Goal: Navigation & Orientation: Find specific page/section

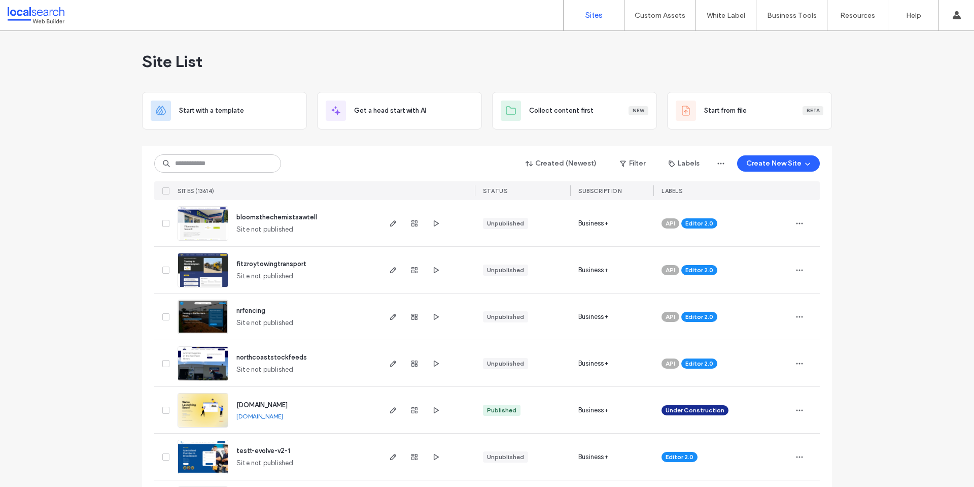
click at [693, 17] on div "Custom Assets" at bounding box center [660, 15] width 71 height 30
click at [672, 47] on link "Custom Templates" at bounding box center [681, 41] width 98 height 21
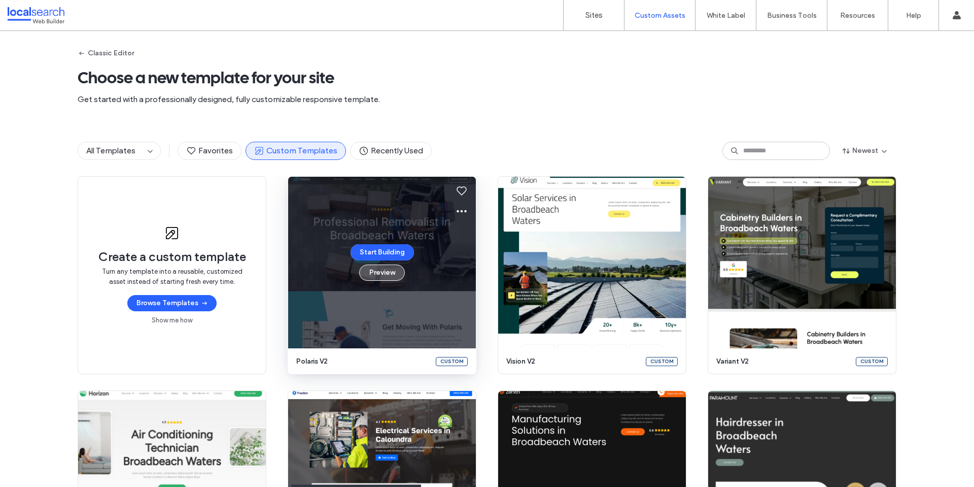
click at [385, 273] on button "Preview" at bounding box center [382, 272] width 46 height 16
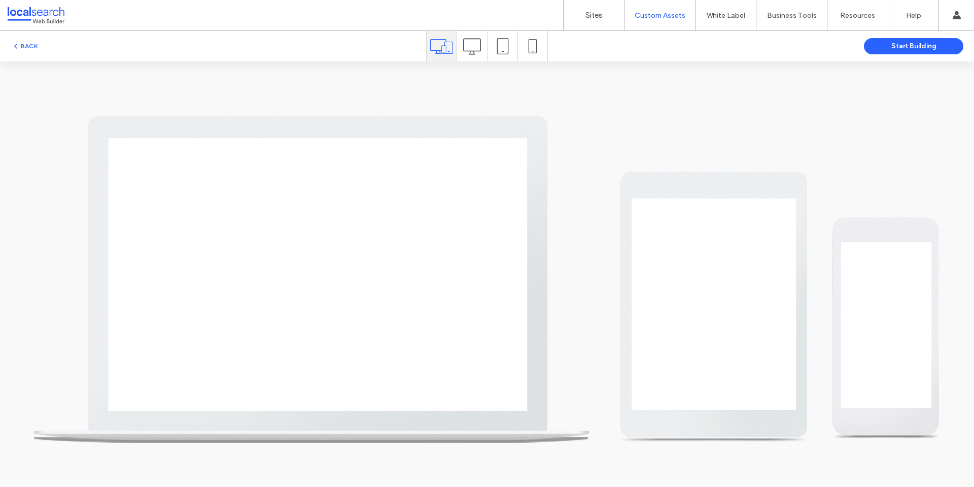
click at [478, 52] on icon at bounding box center [472, 47] width 18 height 18
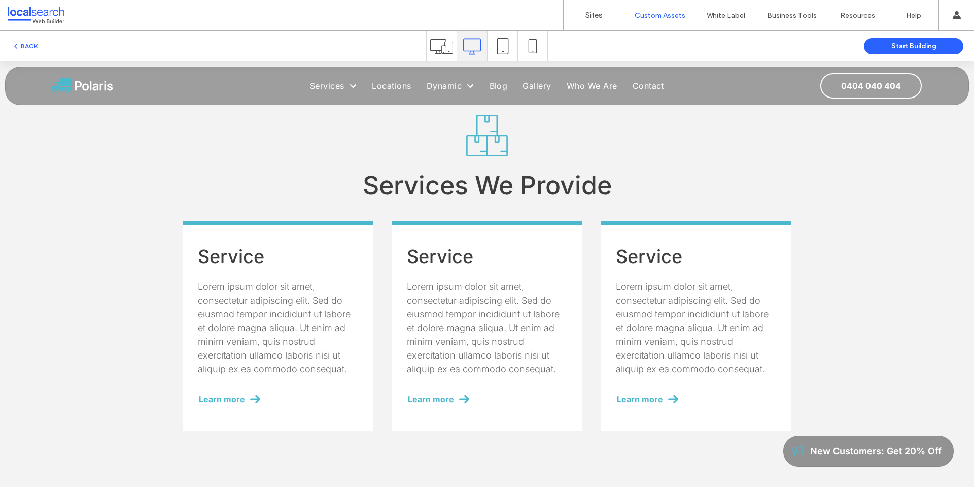
scroll to position [812, 0]
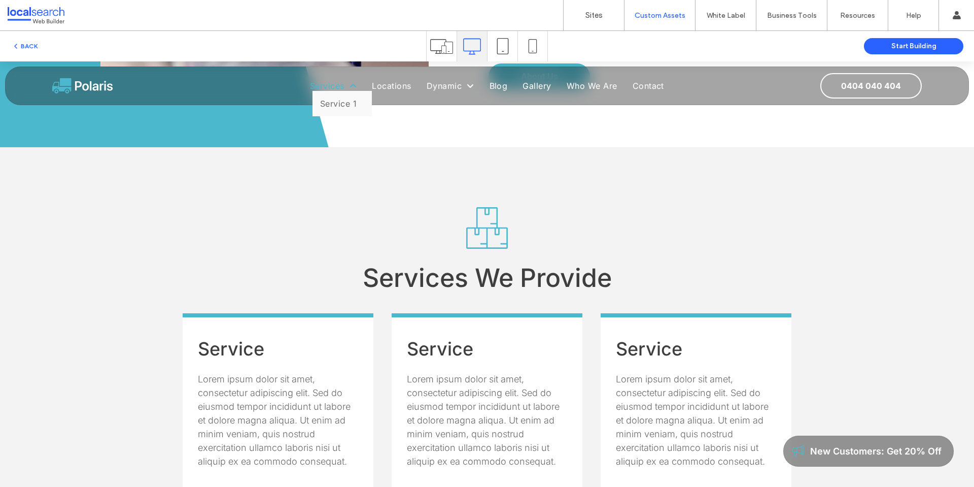
click at [333, 84] on span "Services" at bounding box center [333, 86] width 47 height 10
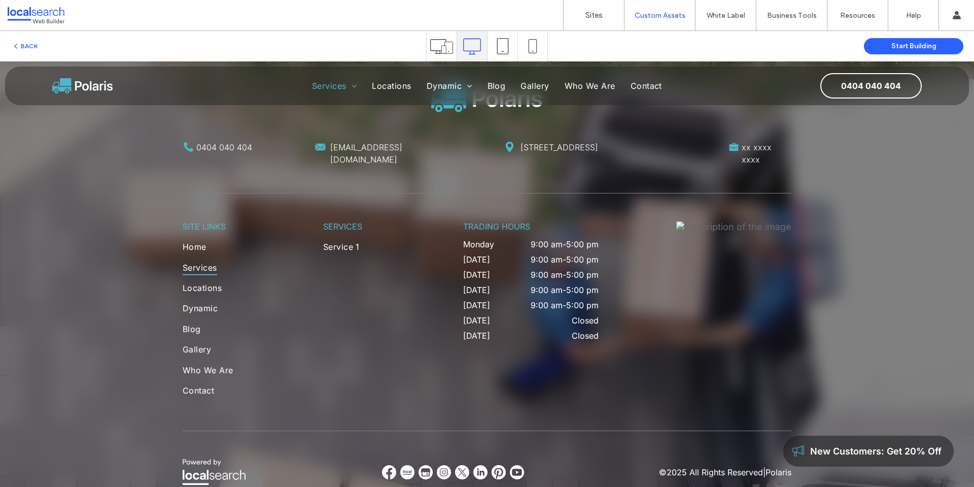
scroll to position [1269, 0]
click at [334, 99] on span "Service 1" at bounding box center [340, 103] width 37 height 10
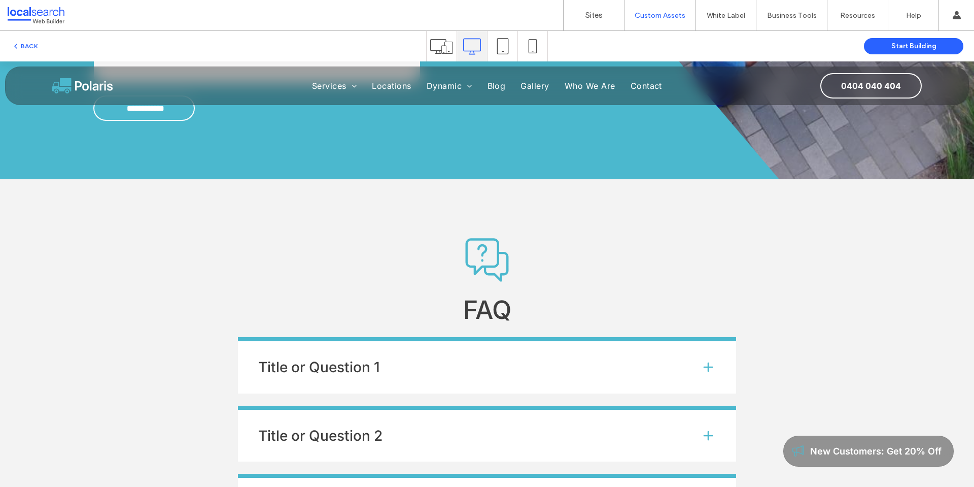
scroll to position [1624, 0]
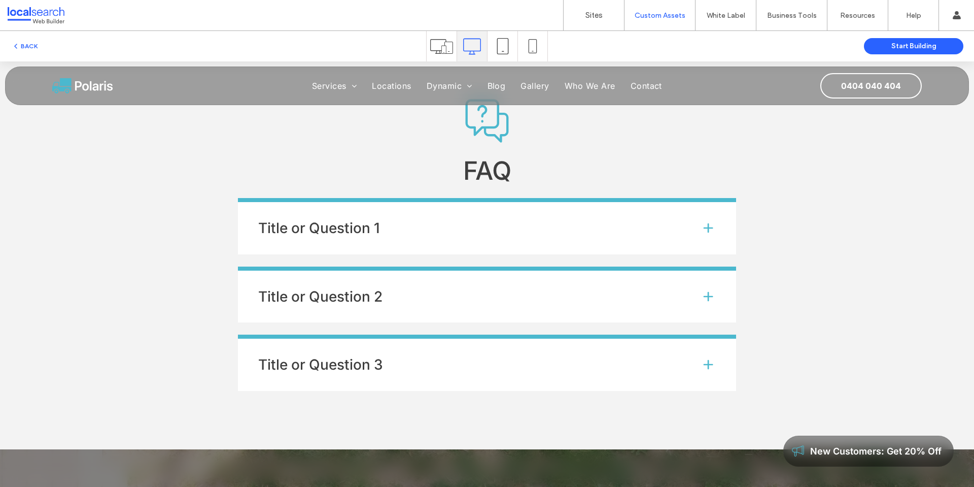
click at [418, 228] on h4 "Title or Question 1" at bounding box center [471, 228] width 426 height 14
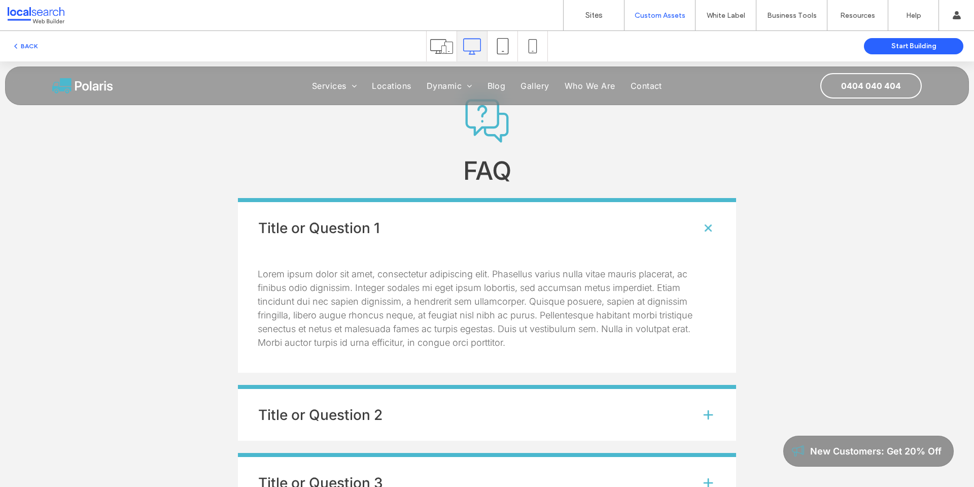
click at [416, 229] on h4 "Title or Question 1" at bounding box center [471, 228] width 426 height 14
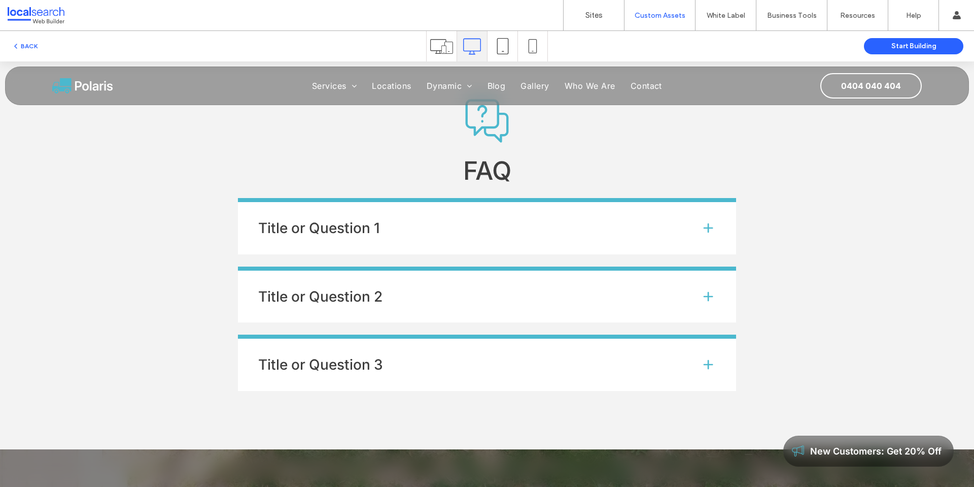
click at [416, 229] on h4 "Title or Question 1" at bounding box center [471, 228] width 426 height 14
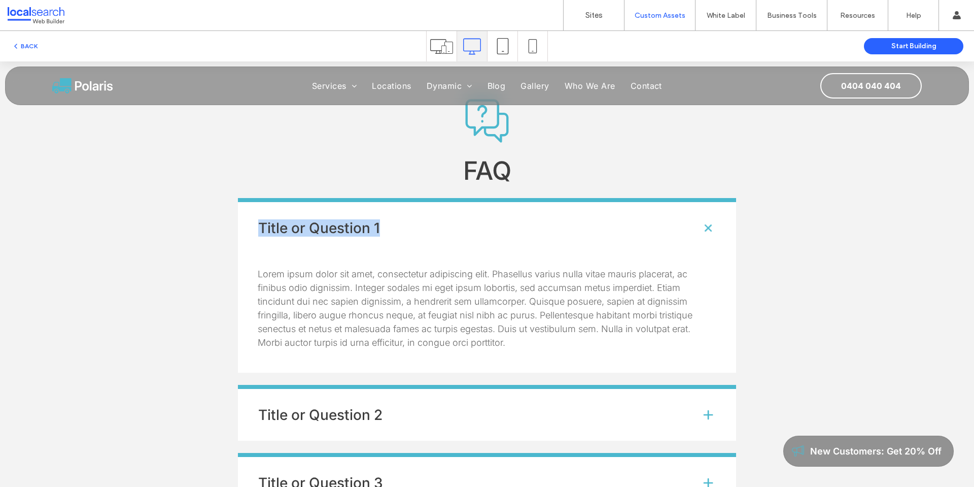
click at [416, 229] on h4 "Title or Question 1" at bounding box center [471, 228] width 426 height 14
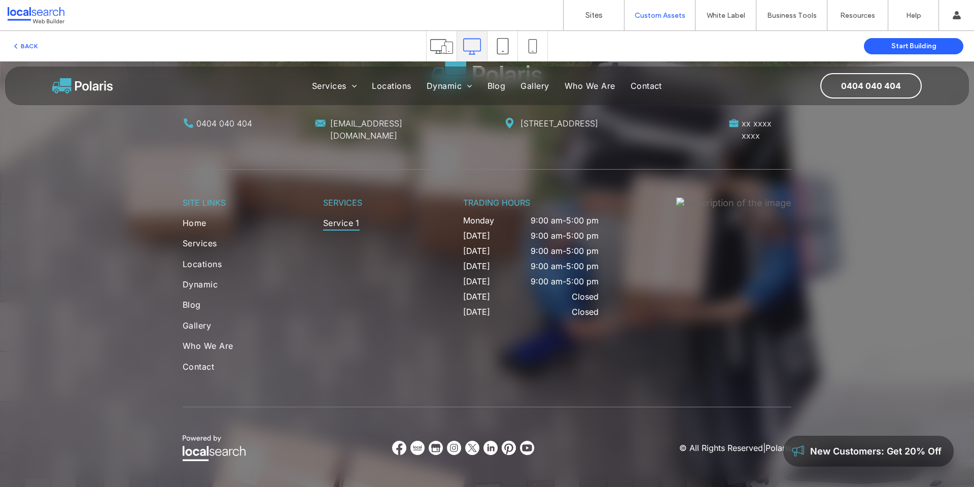
scroll to position [2107, 0]
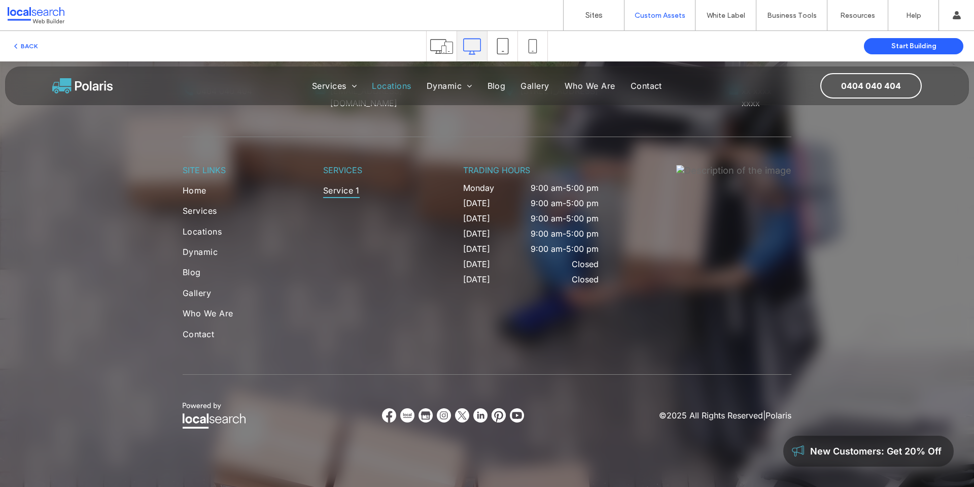
click at [382, 85] on span "Locations" at bounding box center [391, 86] width 39 height 10
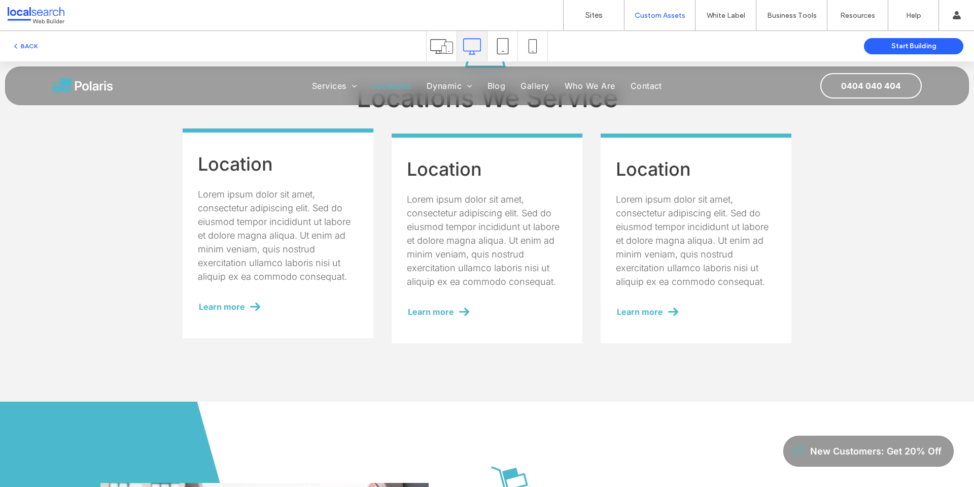
scroll to position [406, 0]
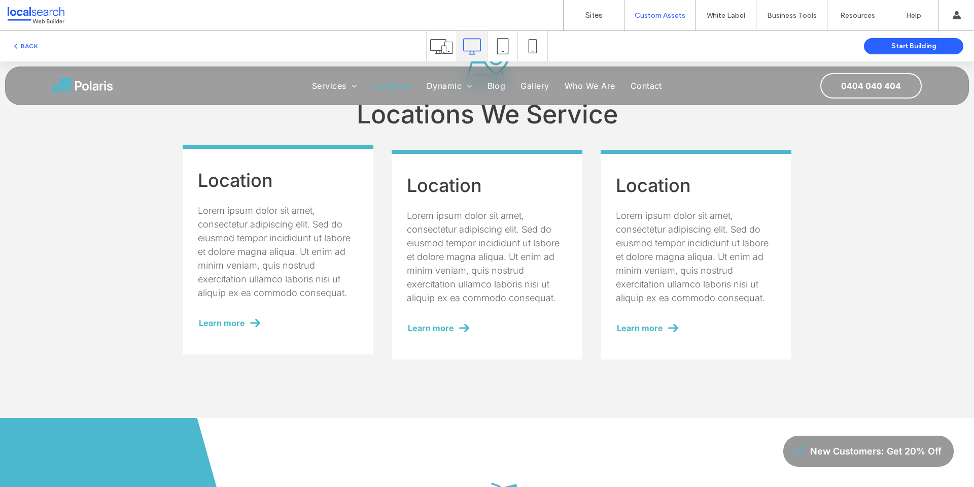
click at [318, 183] on h3 "Location" at bounding box center [278, 180] width 160 height 22
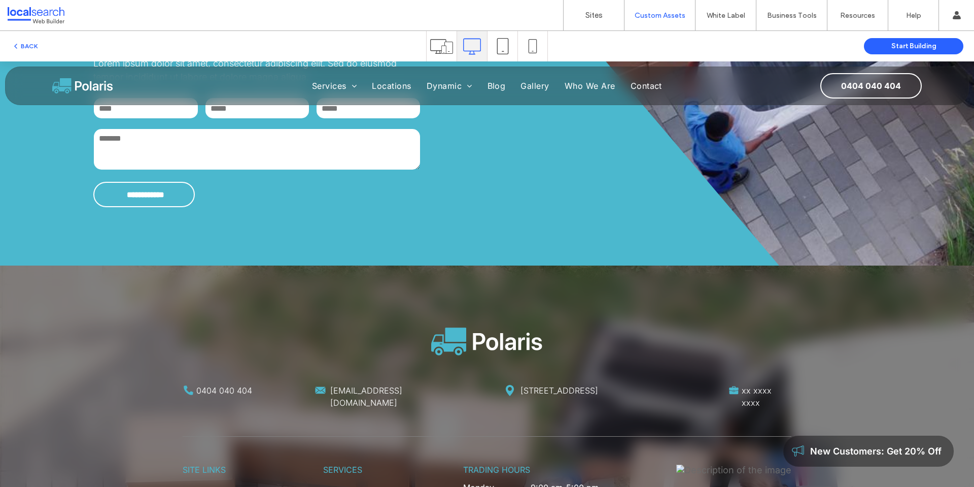
scroll to position [3501, 0]
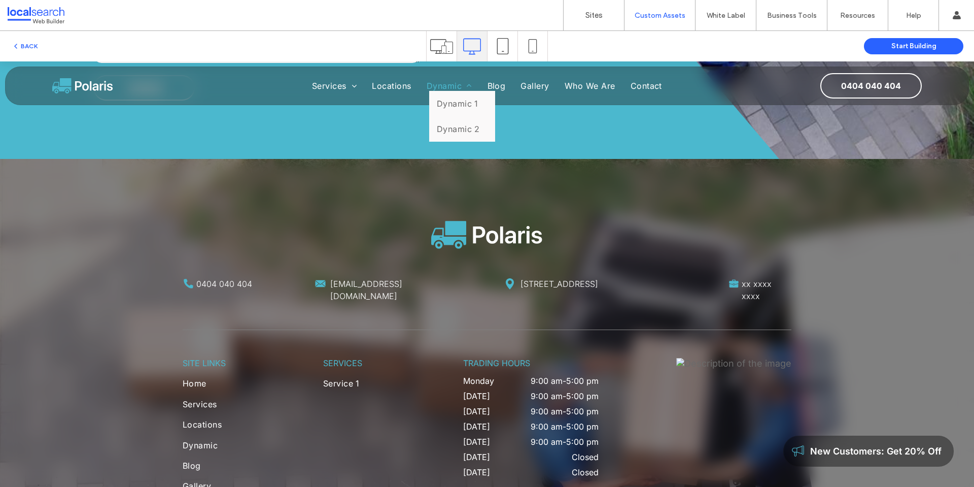
click at [441, 84] on span "Dynamic" at bounding box center [450, 86] width 46 height 10
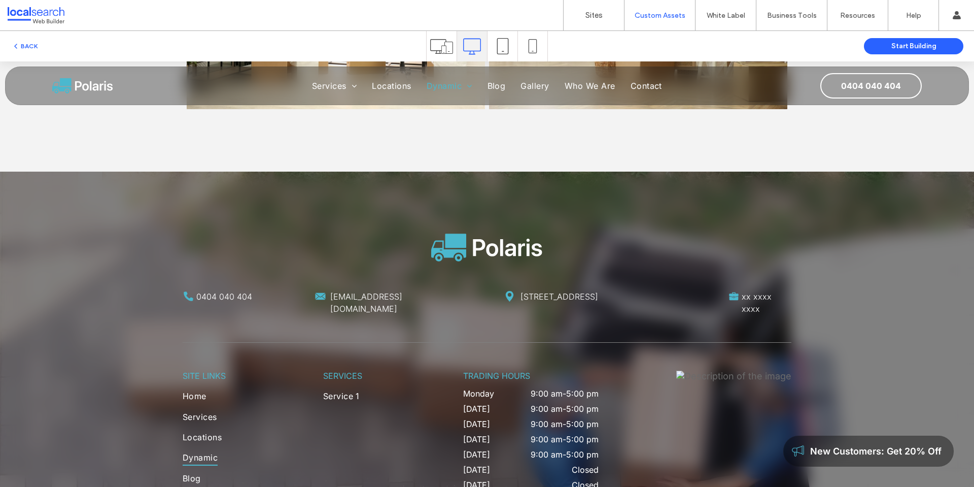
scroll to position [1170, 0]
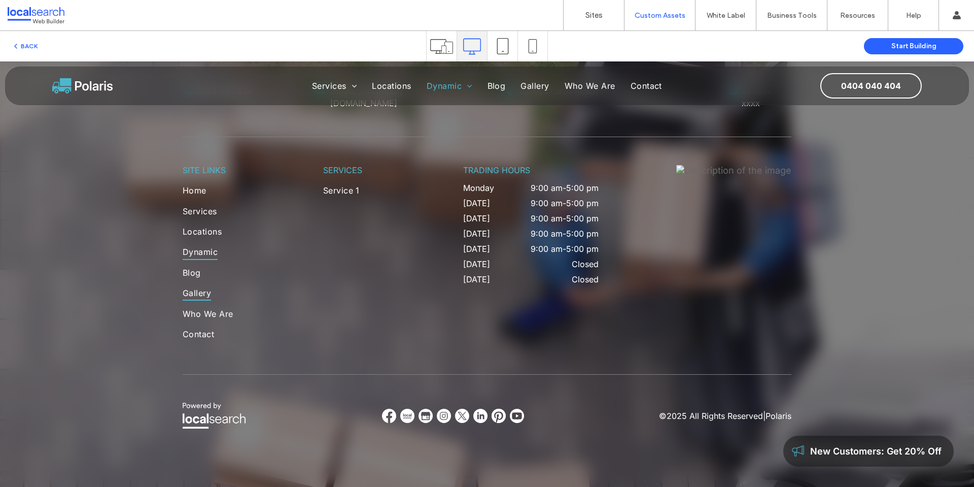
click at [193, 292] on span "Gallery" at bounding box center [197, 292] width 28 height 15
click at [596, 84] on span "Who We Are" at bounding box center [590, 86] width 51 height 10
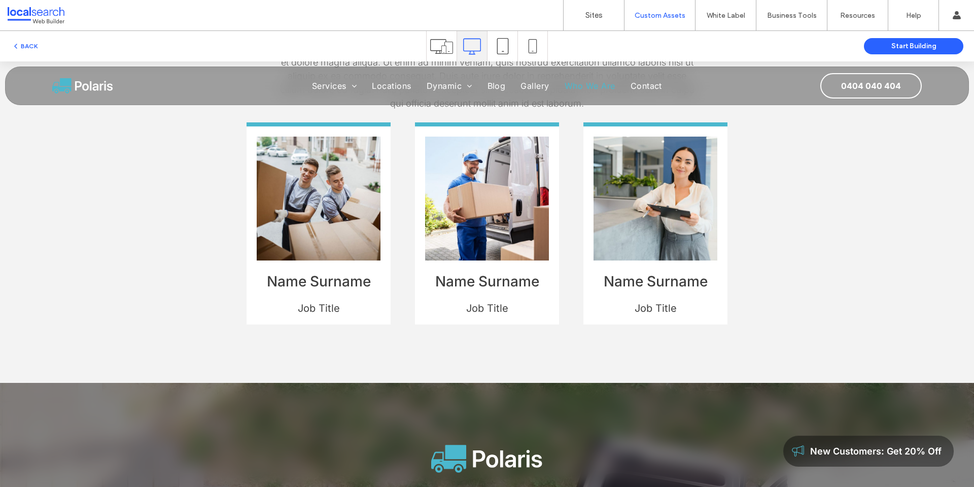
scroll to position [964, 0]
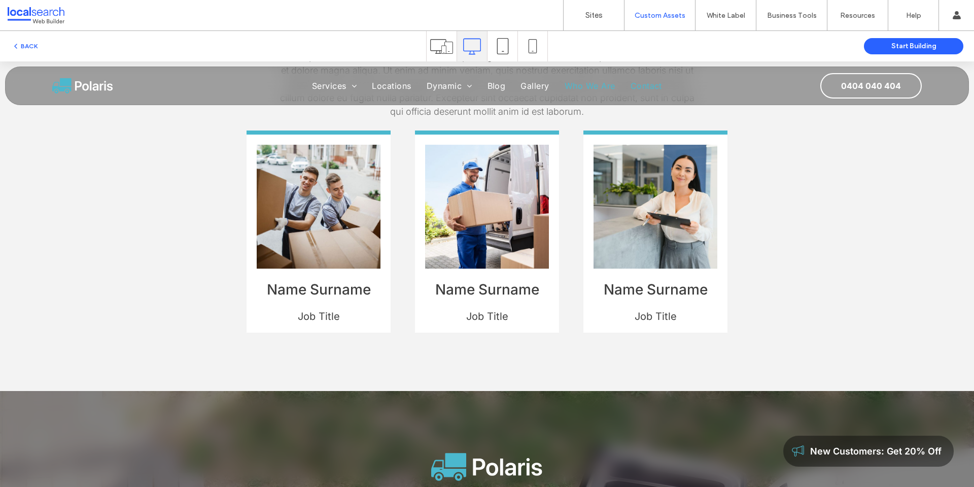
click at [634, 88] on span "Contact" at bounding box center [646, 86] width 31 height 10
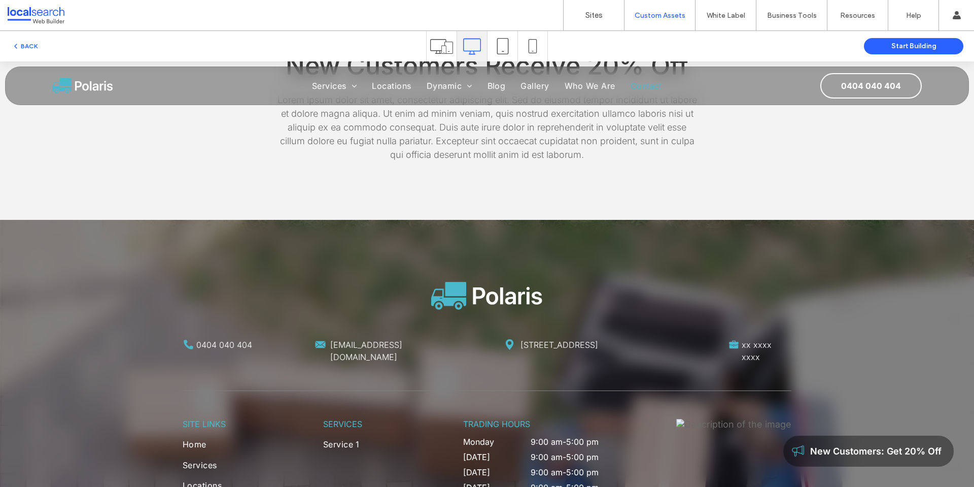
scroll to position [1421, 0]
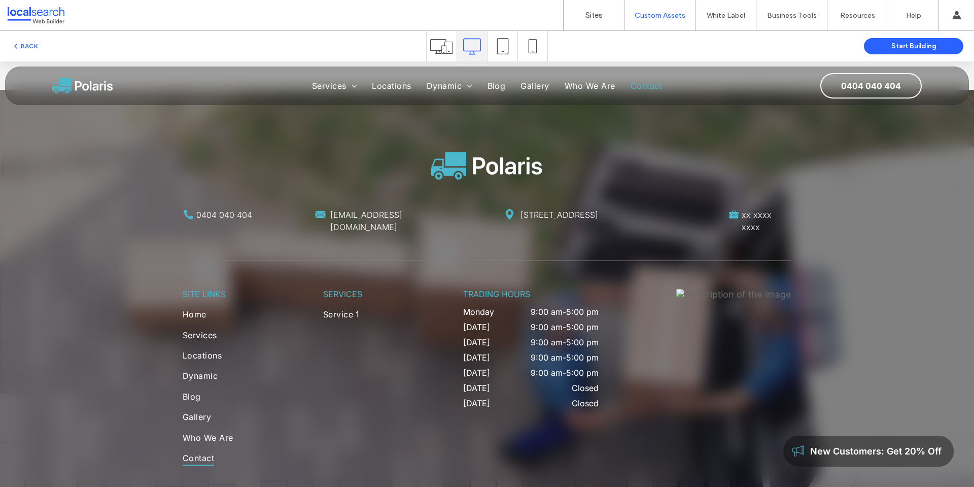
click at [649, 88] on span "Contact" at bounding box center [646, 86] width 31 height 10
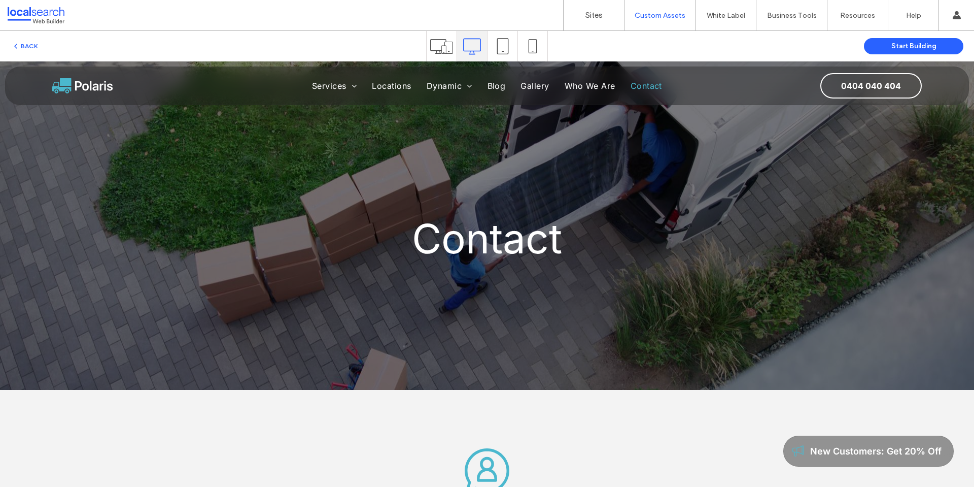
scroll to position [0, 0]
click at [643, 85] on span "Contact" at bounding box center [646, 86] width 31 height 10
click at [77, 83] on img at bounding box center [82, 85] width 61 height 19
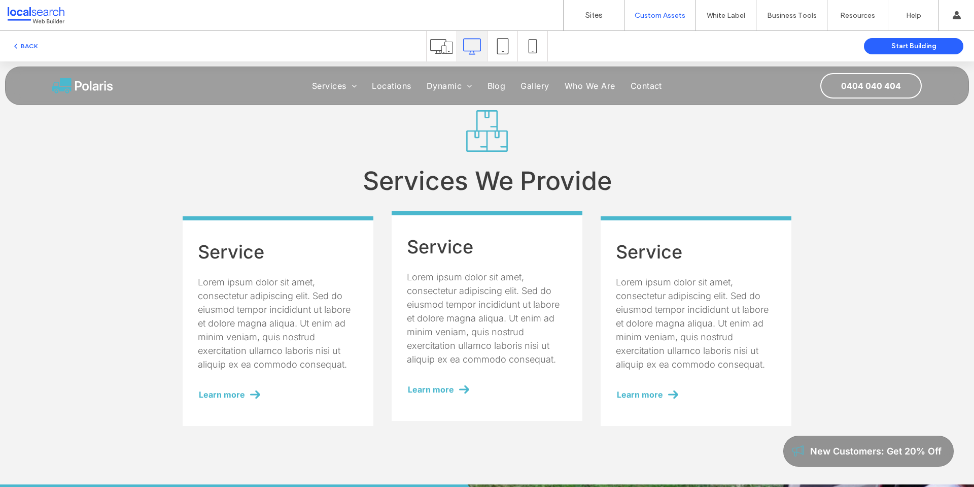
scroll to position [964, 0]
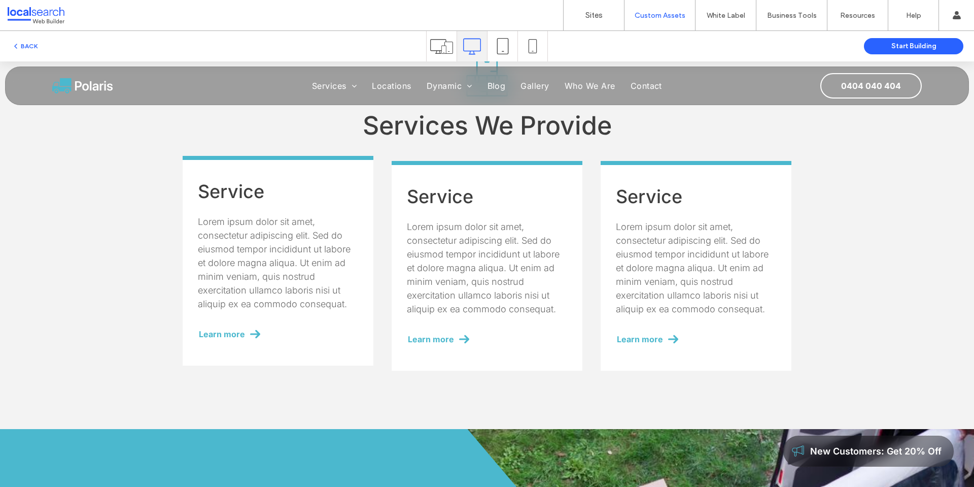
click at [289, 180] on div "Service Lorem ipsum dolor sit amet, consectetur adipiscing elit. Sed do eiusmod…" at bounding box center [278, 261] width 191 height 210
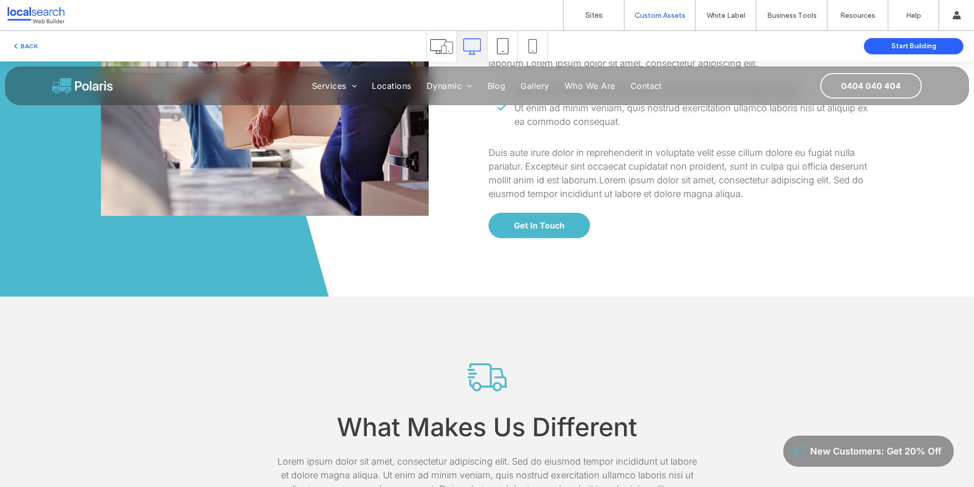
scroll to position [812, 0]
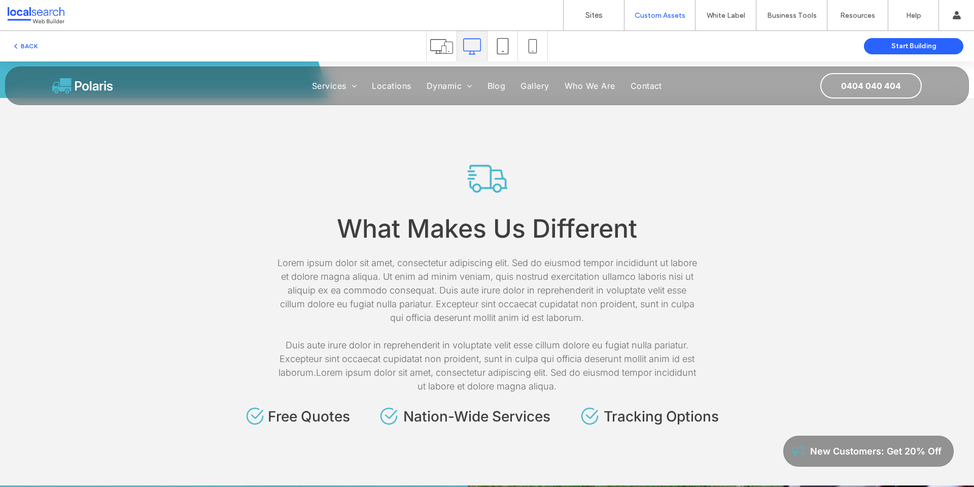
click at [481, 176] on icon at bounding box center [487, 178] width 45 height 45
drag, startPoint x: 436, startPoint y: 175, endPoint x: 521, endPoint y: 191, distance: 86.8
click at [521, 191] on div "What Makes Us Different Lorem ipsum dolor sit amet, consectetur adipiscing elit…" at bounding box center [487, 291] width 609 height 270
drag, startPoint x: 463, startPoint y: 173, endPoint x: 479, endPoint y: 190, distance: 23.7
click at [479, 190] on div "What Makes Us Different Lorem ipsum dolor sit amet, consectetur adipiscing elit…" at bounding box center [487, 291] width 609 height 270
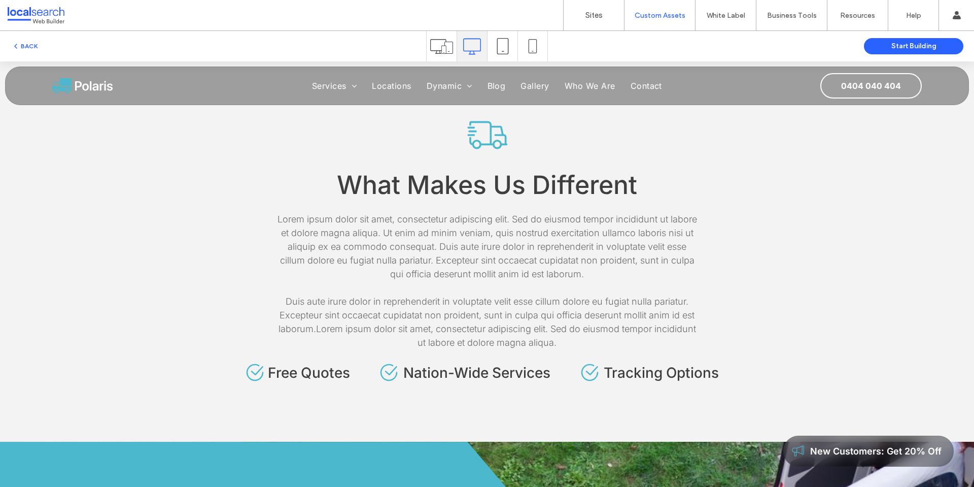
scroll to position [913, 0]
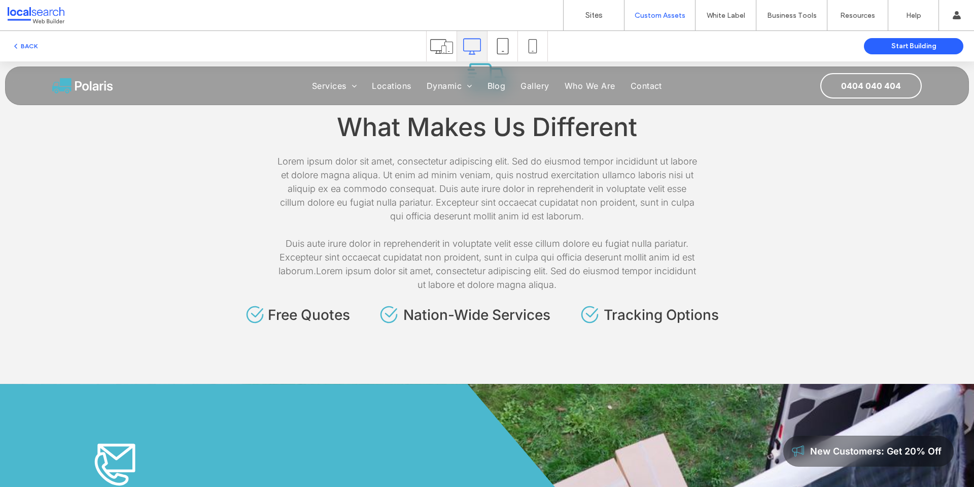
drag, startPoint x: 379, startPoint y: 312, endPoint x: 461, endPoint y: 312, distance: 82.2
click at [428, 312] on div "Nation-Wide Services" at bounding box center [466, 314] width 177 height 22
click at [631, 312] on span "Tracking Options" at bounding box center [661, 314] width 115 height 17
drag, startPoint x: 717, startPoint y: 314, endPoint x: 579, endPoint y: 320, distance: 138.2
click at [579, 320] on div "Tracking Options" at bounding box center [654, 314] width 151 height 22
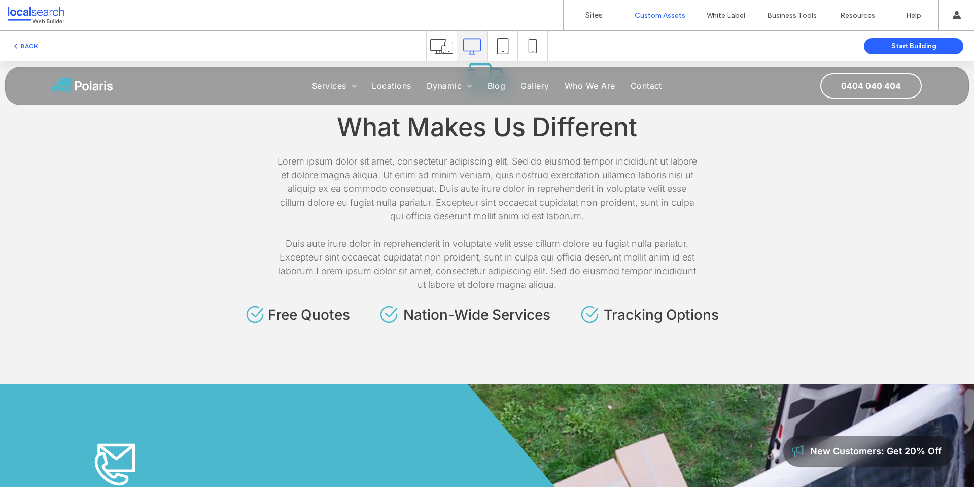
click at [602, 341] on div "What Makes Us Different Lorem ipsum dolor sit amet, consectetur adipiscing elit…" at bounding box center [487, 189] width 609 height 387
click at [716, 315] on h4 "Tracking Options" at bounding box center [667, 314] width 126 height 17
drag, startPoint x: 679, startPoint y: 315, endPoint x: 652, endPoint y: 316, distance: 27.9
click at [666, 315] on span "Tracking Options" at bounding box center [661, 314] width 115 height 17
click at [647, 316] on span "Tracking Options" at bounding box center [661, 314] width 115 height 17
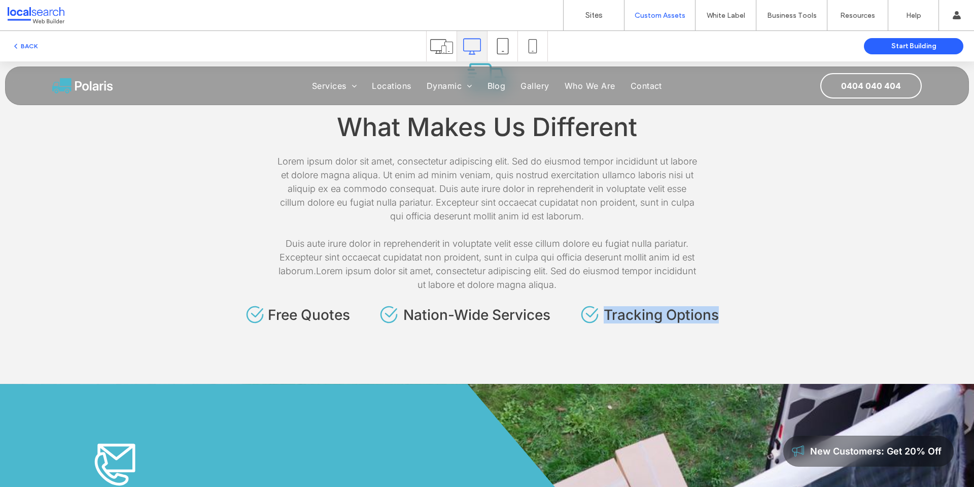
drag, startPoint x: 787, startPoint y: 315, endPoint x: 593, endPoint y: 319, distance: 194.4
click at [593, 319] on div "Free Quotes Nation-Wide Services Tracking Options" at bounding box center [487, 314] width 609 height 22
click at [599, 336] on div "What Makes Us Different Lorem ipsum dolor sit amet, consectetur adipiscing elit…" at bounding box center [487, 189] width 609 height 387
drag, startPoint x: 558, startPoint y: 316, endPoint x: 397, endPoint y: 324, distance: 161.1
click at [397, 324] on div "Free Quotes Nation-Wide Services Tracking Options" at bounding box center [487, 314] width 609 height 22
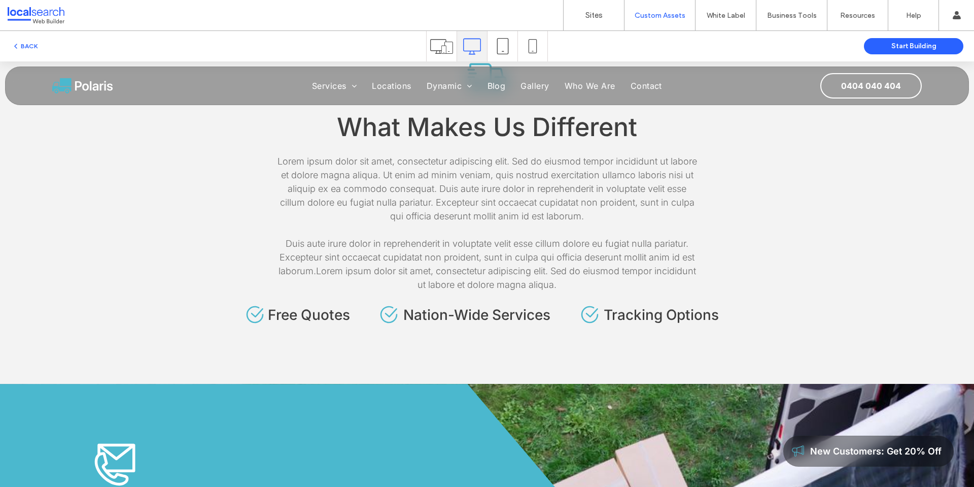
click at [364, 322] on div "Free Quotes Nation-Wide Services Tracking Options" at bounding box center [487, 314] width 609 height 22
drag, startPoint x: 358, startPoint y: 313, endPoint x: 264, endPoint y: 321, distance: 94.3
click at [264, 321] on div "Free Quotes Nation-Wide Services Tracking Options" at bounding box center [487, 314] width 609 height 22
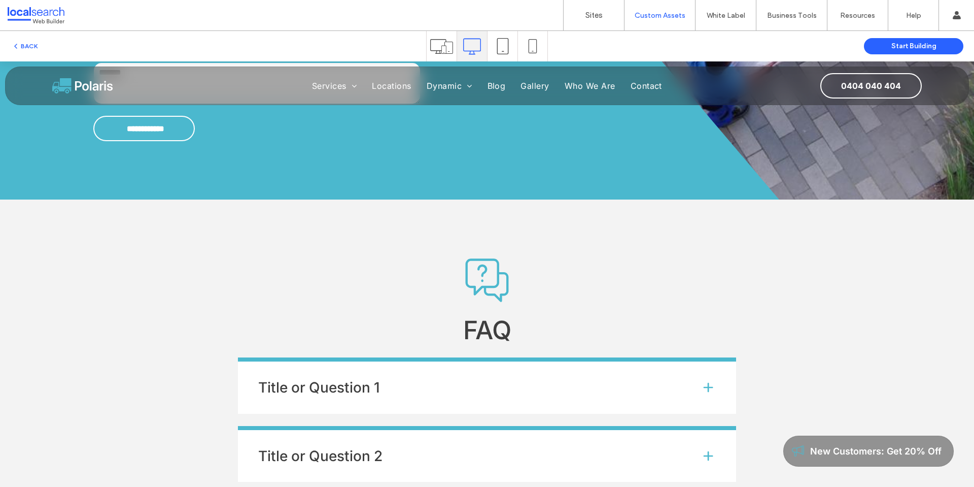
scroll to position [1675, 0]
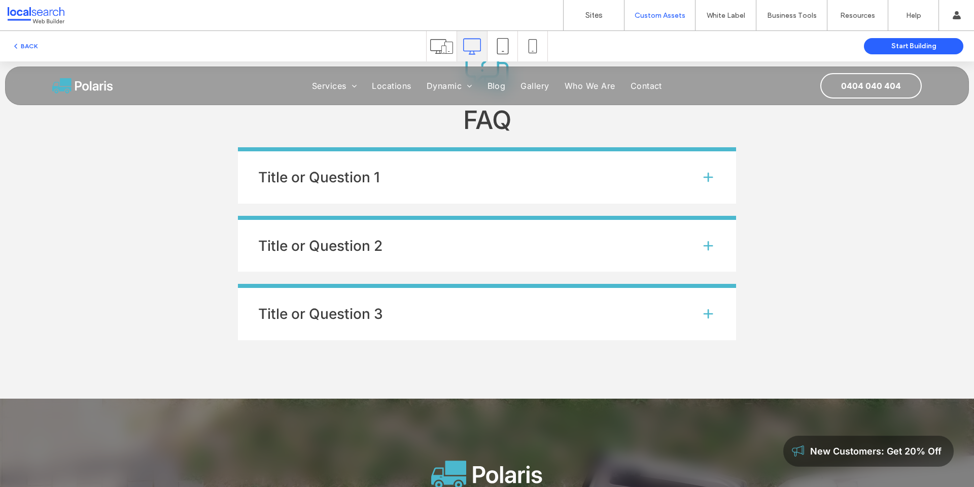
click at [562, 130] on div "FAQ Title or Question 1 Lorem ipsum dolor sit amet, consectetur adipiscing elit…" at bounding box center [487, 194] width 609 height 292
click at [29, 38] on div "BACK Start Building" at bounding box center [487, 46] width 974 height 30
click at [31, 50] on button "BACK" at bounding box center [25, 46] width 26 height 12
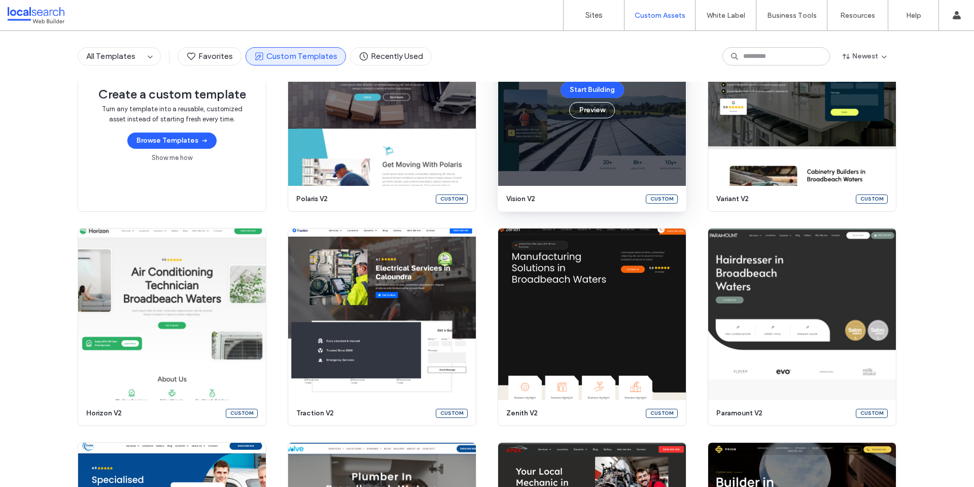
scroll to position [14, 0]
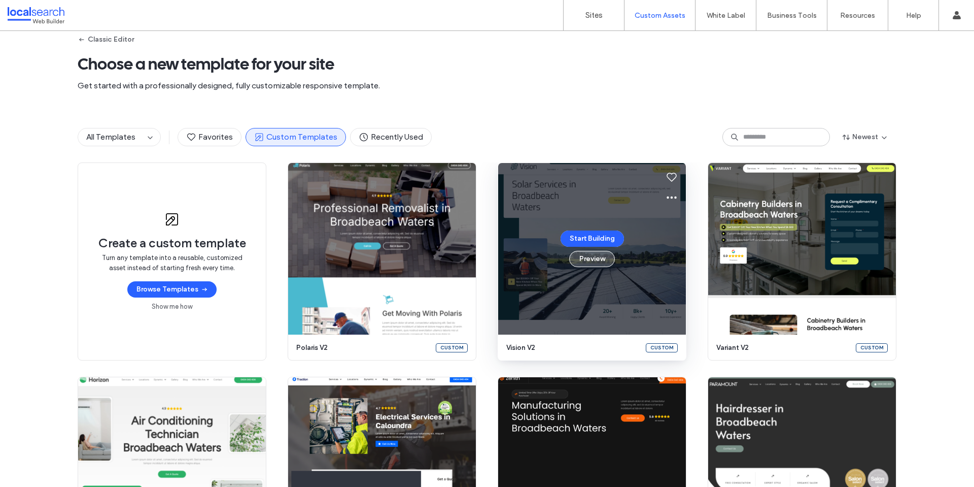
click at [588, 258] on button "Preview" at bounding box center [592, 259] width 46 height 16
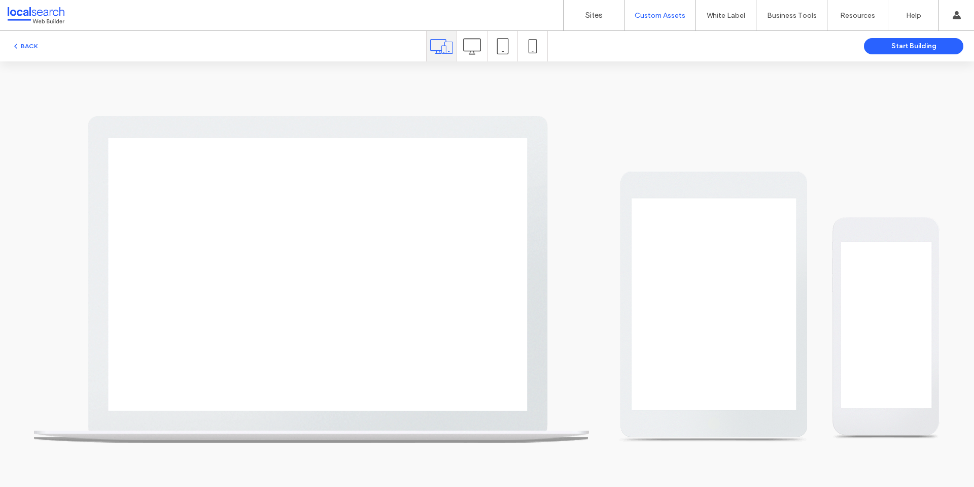
click at [468, 41] on icon at bounding box center [472, 47] width 18 height 18
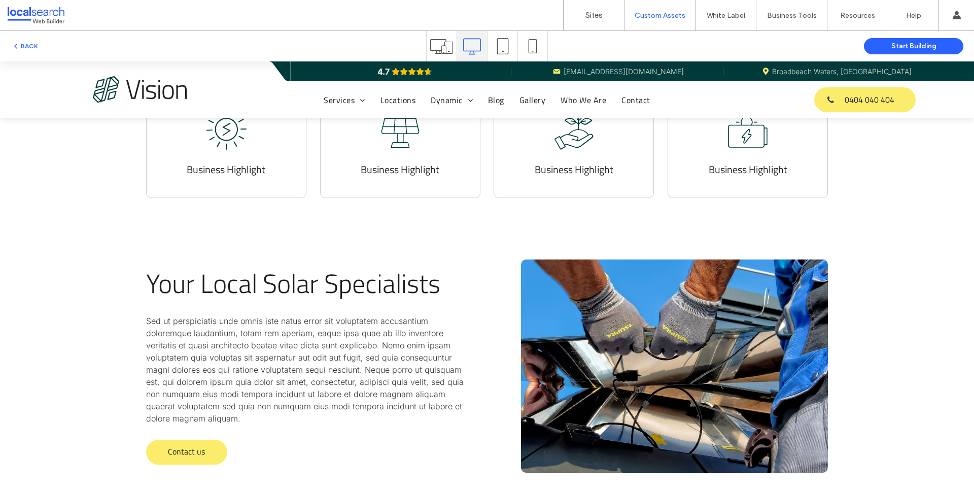
scroll to position [507, 0]
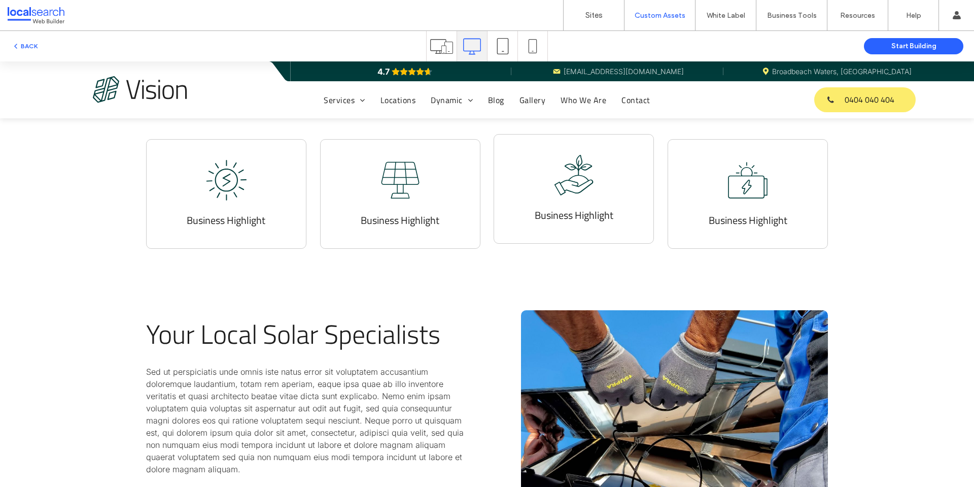
click at [577, 186] on icon ".cls-1-1330527609-1330527609 { fill-rule: evenodd; }" at bounding box center [574, 175] width 41 height 41
click at [459, 184] on div "Business Highlight" at bounding box center [400, 189] width 160 height 110
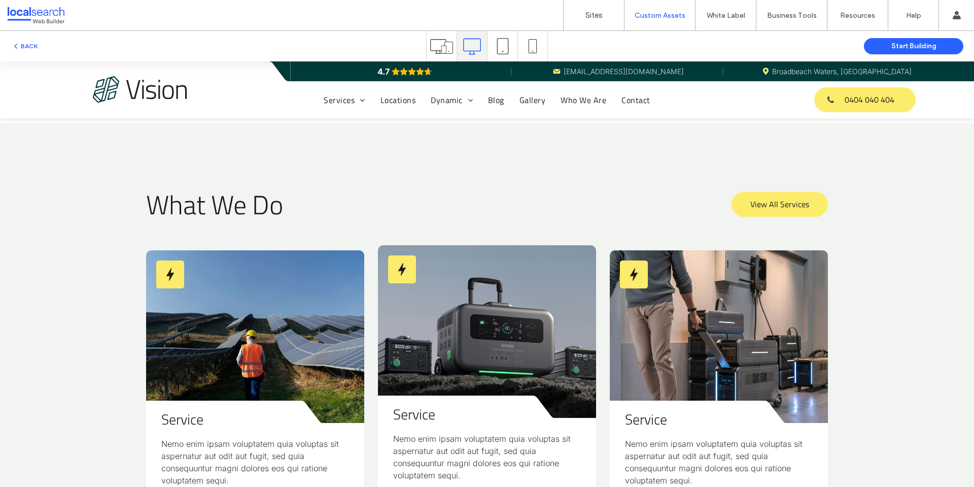
scroll to position [964, 0]
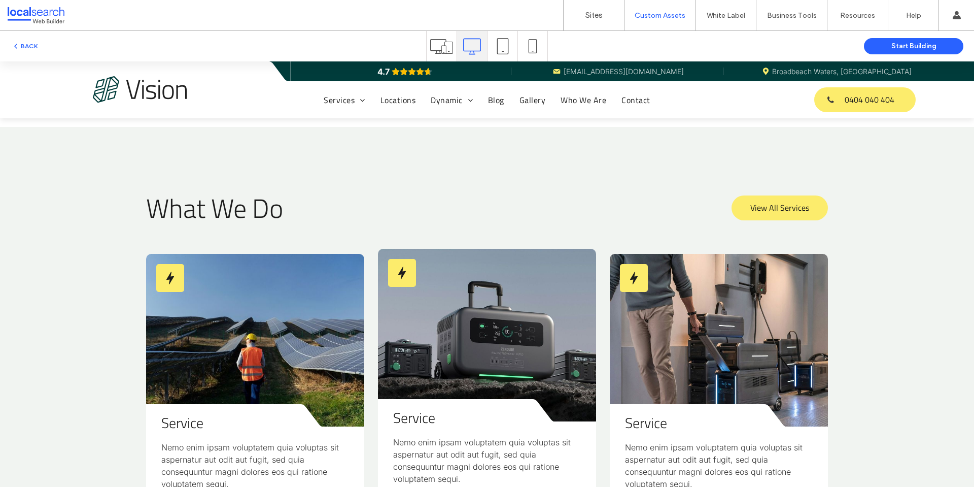
click at [400, 276] on icon at bounding box center [402, 273] width 14 height 14
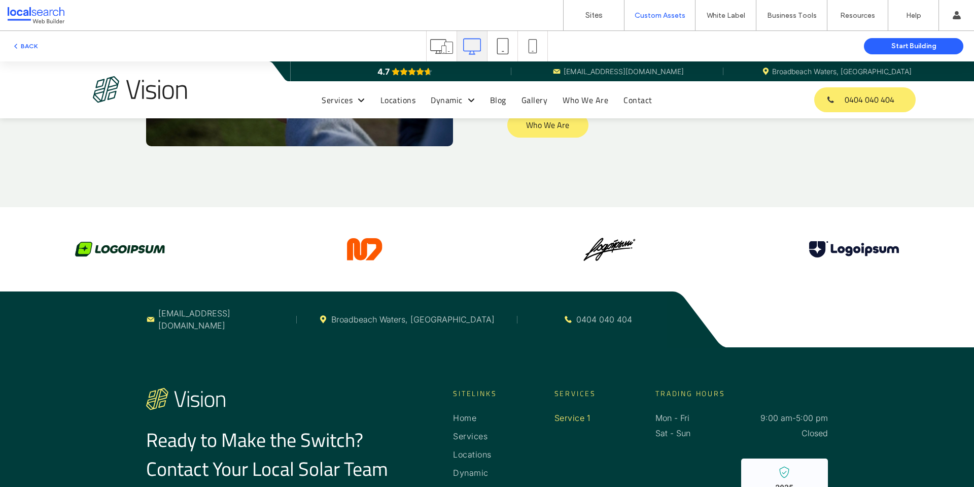
scroll to position [1983, 0]
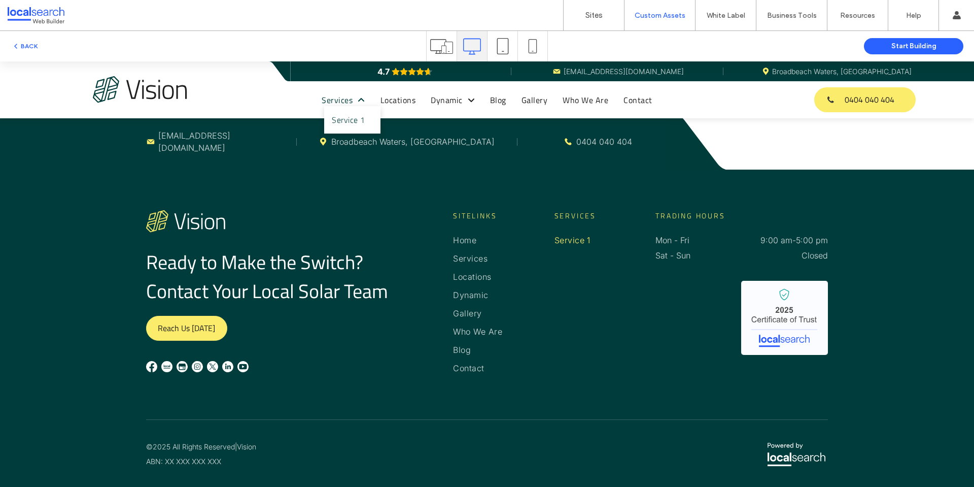
click at [334, 95] on span "Services" at bounding box center [343, 100] width 43 height 12
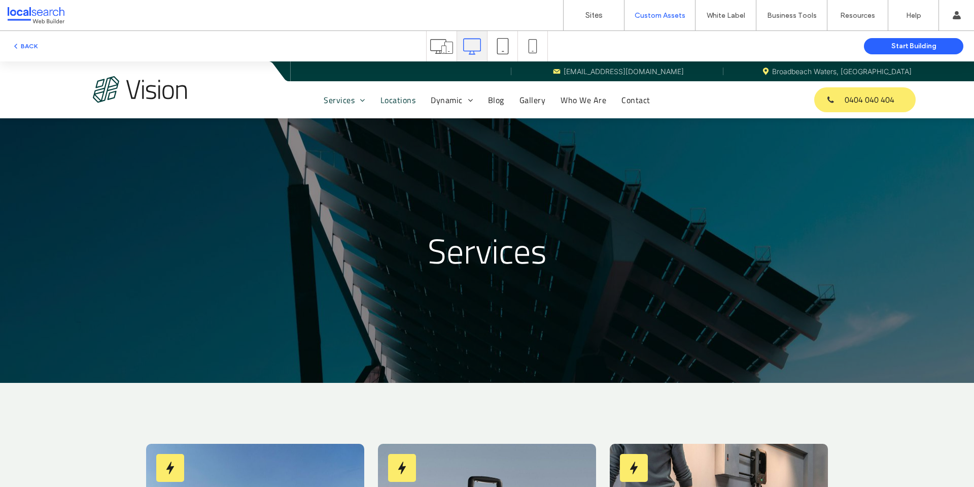
scroll to position [0, 0]
click at [405, 101] on span "Locations" at bounding box center [398, 100] width 35 height 12
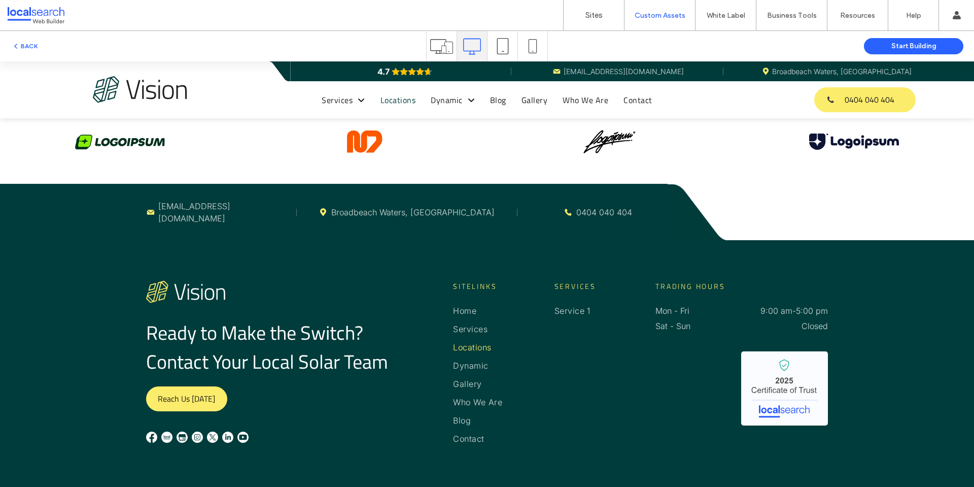
scroll to position [1339, 0]
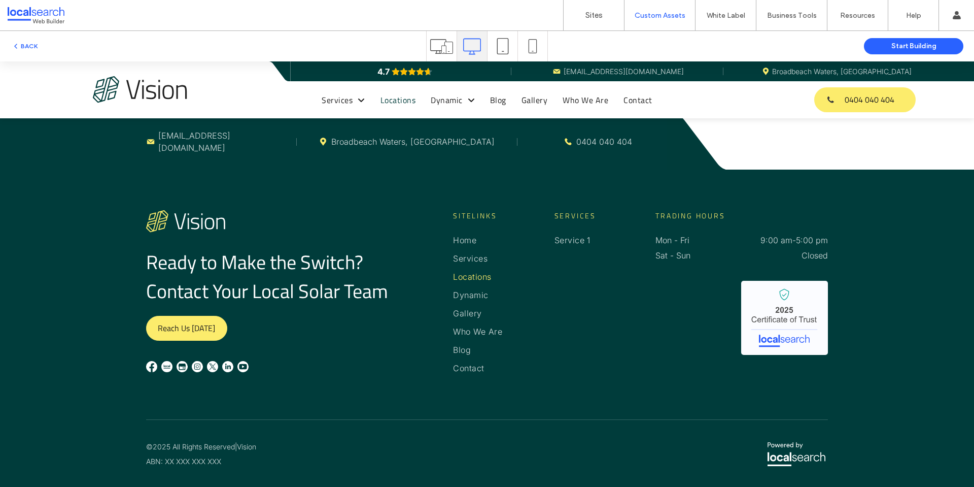
click at [225, 435] on div "© 2025 All Rights Reserved | Vision ABN: XX XXX XXX XXX" at bounding box center [487, 454] width 974 height 65
drag, startPoint x: 217, startPoint y: 459, endPoint x: 166, endPoint y: 458, distance: 50.7
click at [167, 459] on span "ABN: XX XXX XXX XXX" at bounding box center [183, 461] width 75 height 9
click at [254, 461] on p "ABN: XX XXX XXX XXX" at bounding box center [316, 461] width 341 height 11
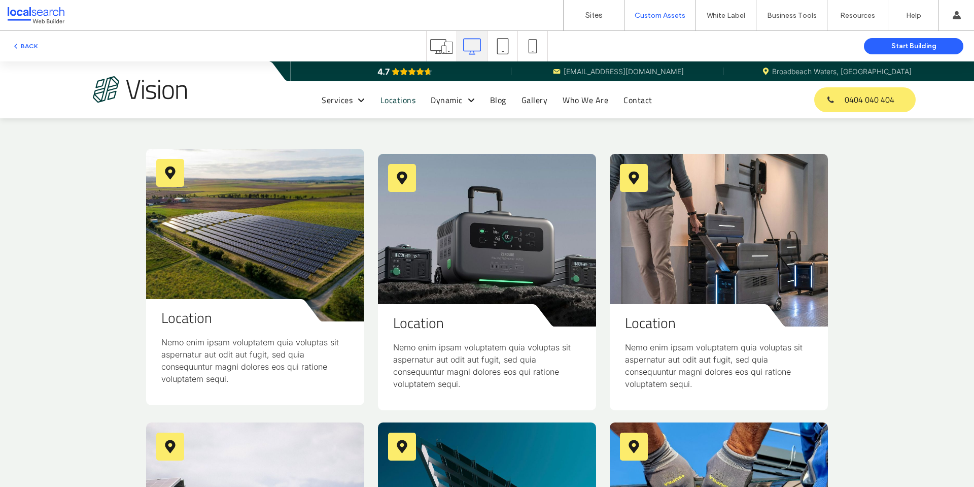
scroll to position [273, 0]
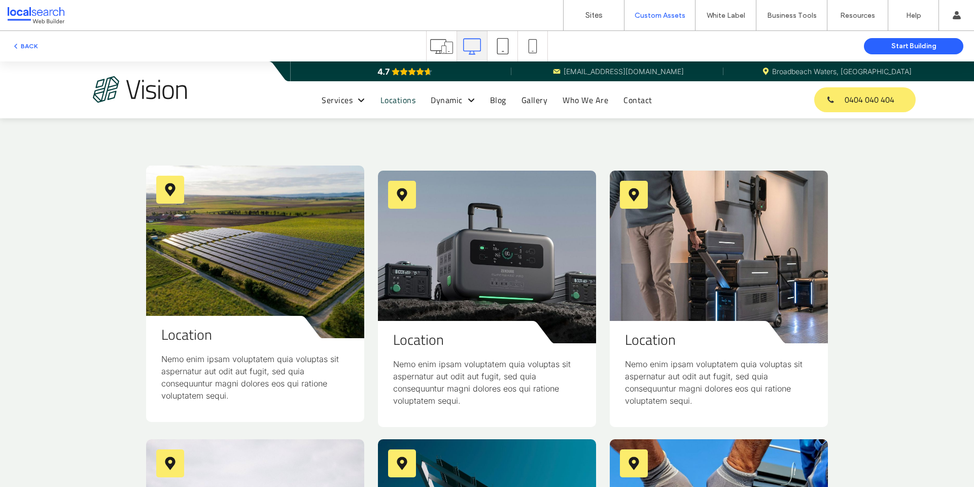
click at [246, 287] on link at bounding box center [255, 251] width 218 height 173
click at [240, 346] on div "Location Nemo enim ipsam voluptatem quia voluptas sit aspernatur aut odit aut f…" at bounding box center [255, 380] width 218 height 84
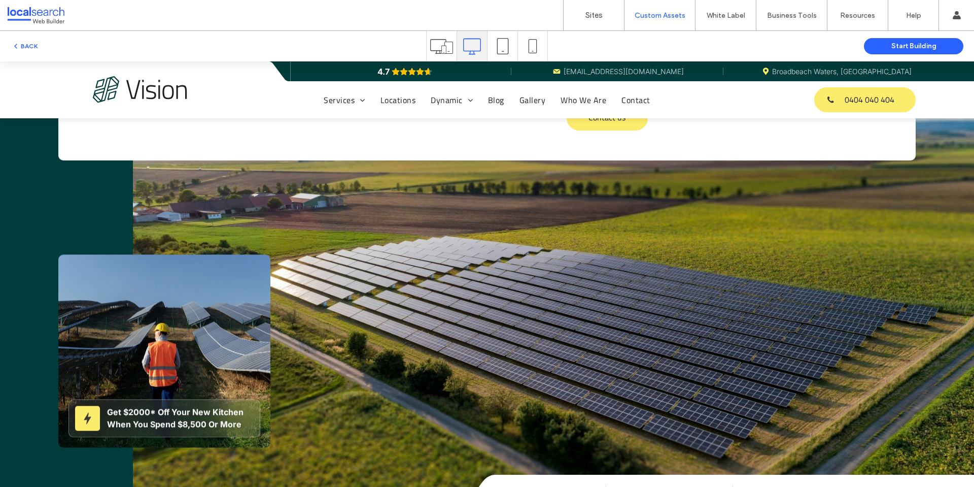
scroll to position [51, 0]
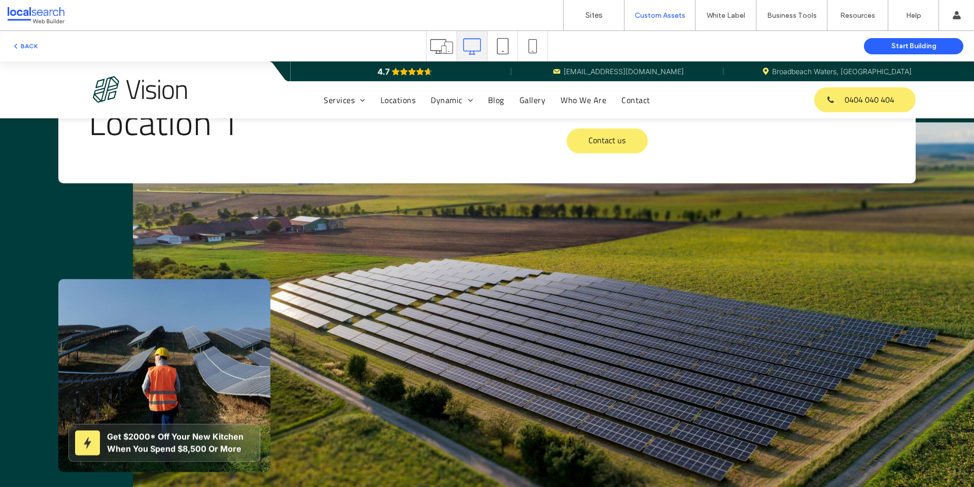
click at [90, 446] on icon at bounding box center [87, 442] width 13 height 13
click at [156, 383] on div "Get $2000* Off Your New Kitchen When You Spend $8,500 Or More" at bounding box center [164, 375] width 212 height 193
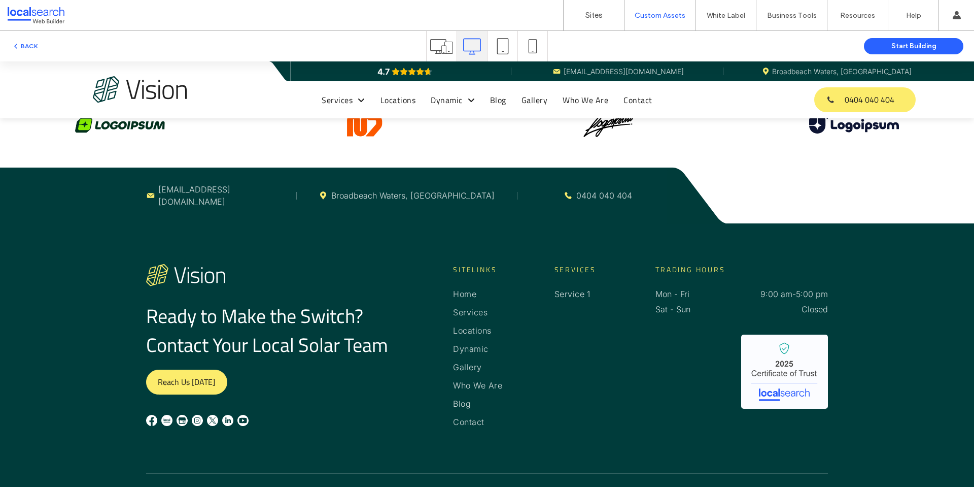
scroll to position [2588, 0]
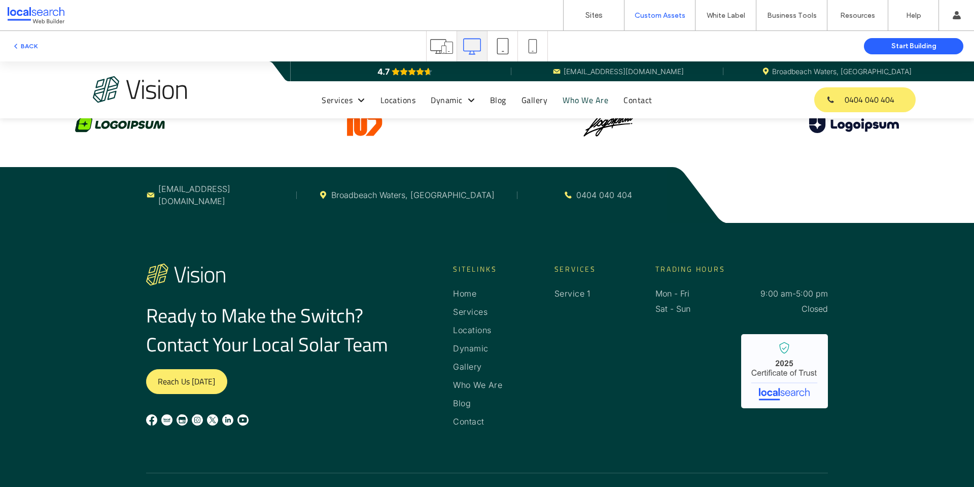
click at [585, 99] on span "Who We Are" at bounding box center [586, 100] width 46 height 12
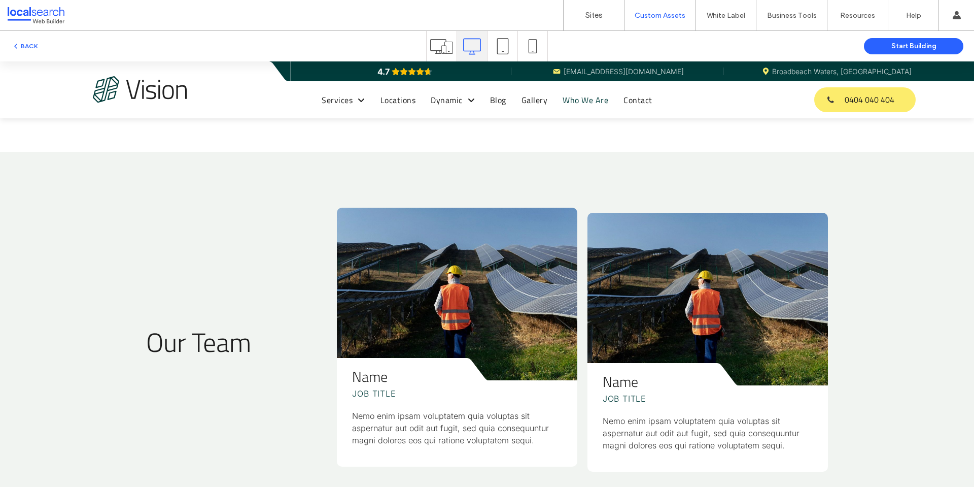
scroll to position [660, 0]
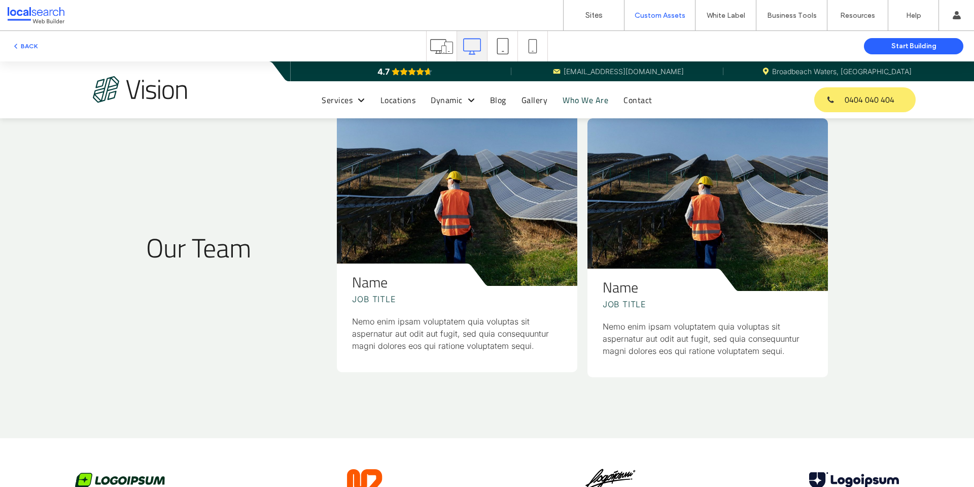
click at [440, 296] on p "Job Title" at bounding box center [415, 299] width 126 height 12
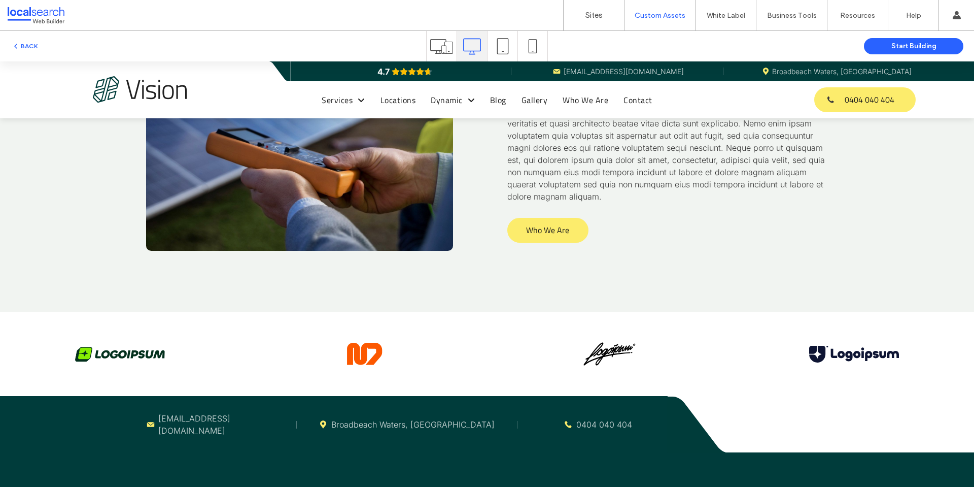
scroll to position [2251, 0]
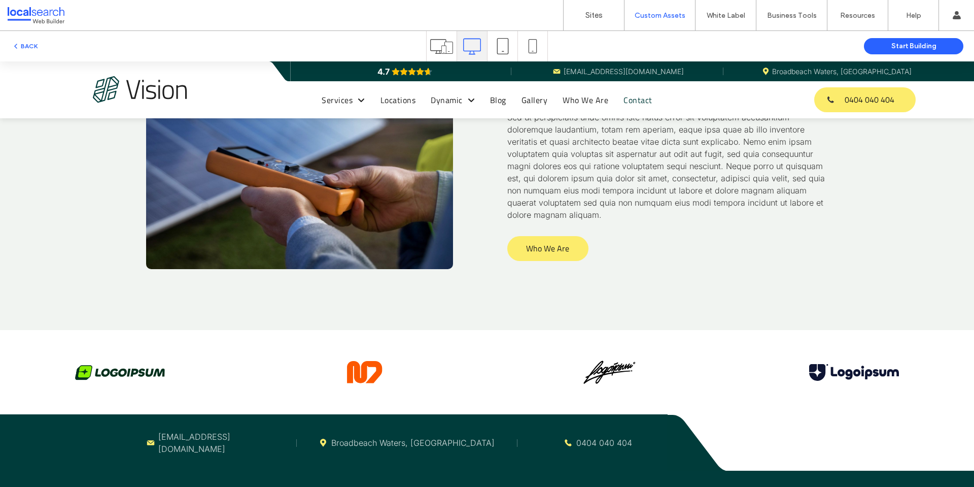
click at [630, 94] on span "Contact" at bounding box center [638, 100] width 28 height 12
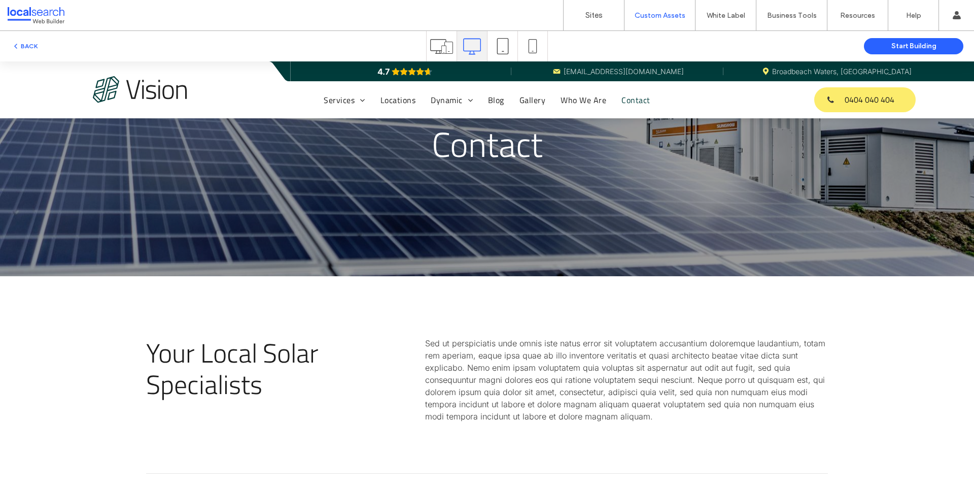
scroll to position [101, 0]
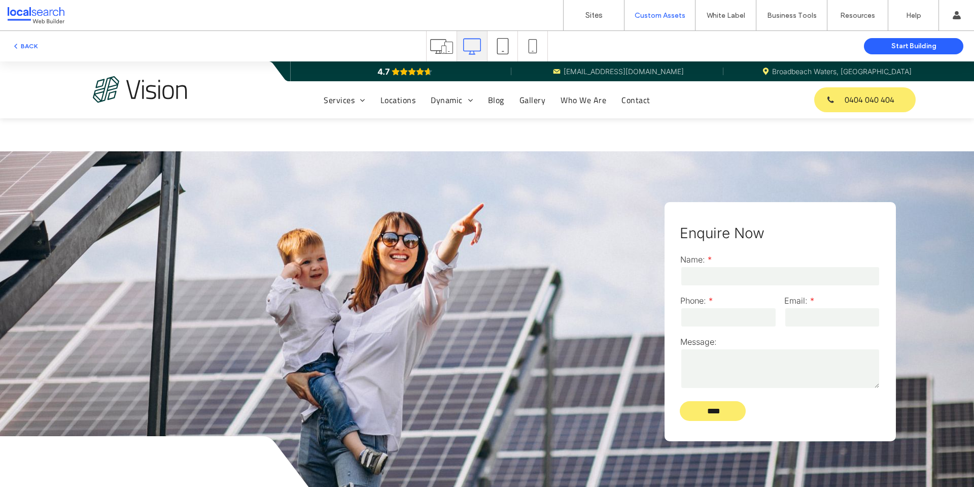
drag, startPoint x: 233, startPoint y: 249, endPoint x: 238, endPoint y: 253, distance: 6.1
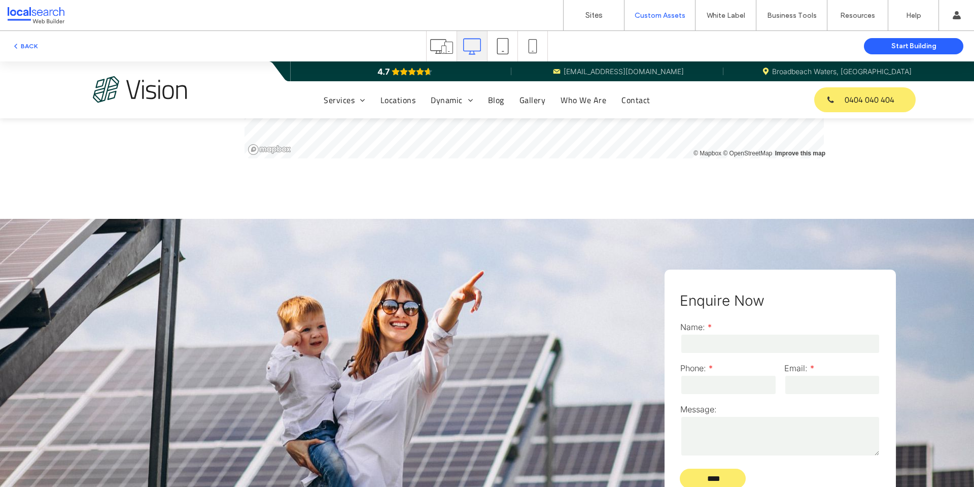
drag, startPoint x: 255, startPoint y: 249, endPoint x: 238, endPoint y: 296, distance: 50.1
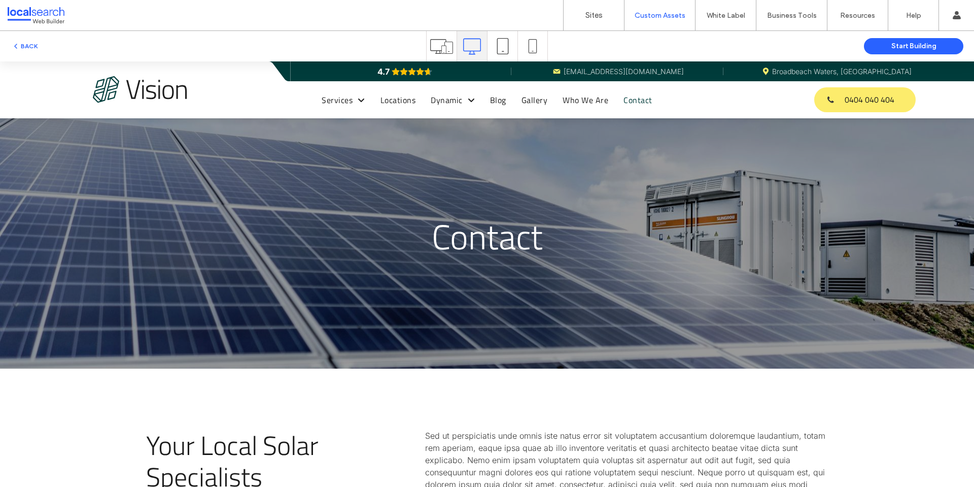
scroll to position [0, 0]
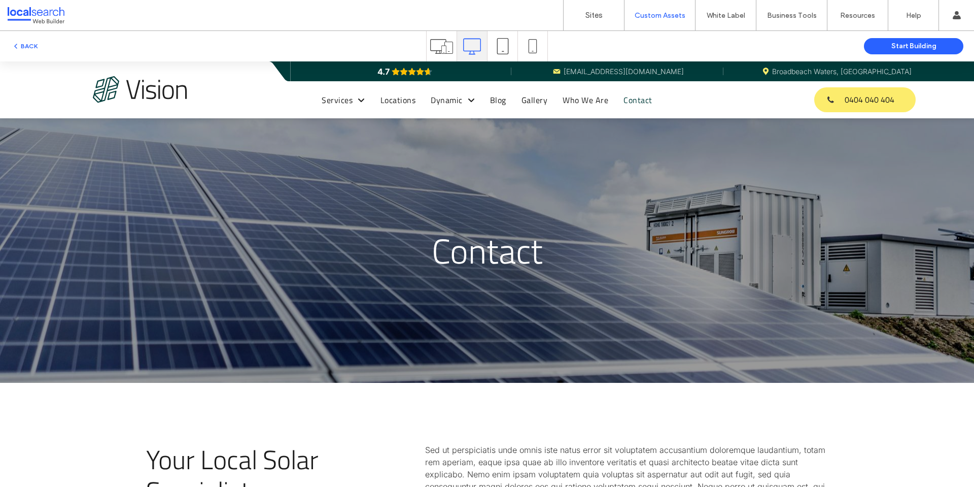
drag, startPoint x: 398, startPoint y: 143, endPoint x: 427, endPoint y: 25, distance: 121.3
click at [25, 44] on button "BACK" at bounding box center [25, 46] width 26 height 12
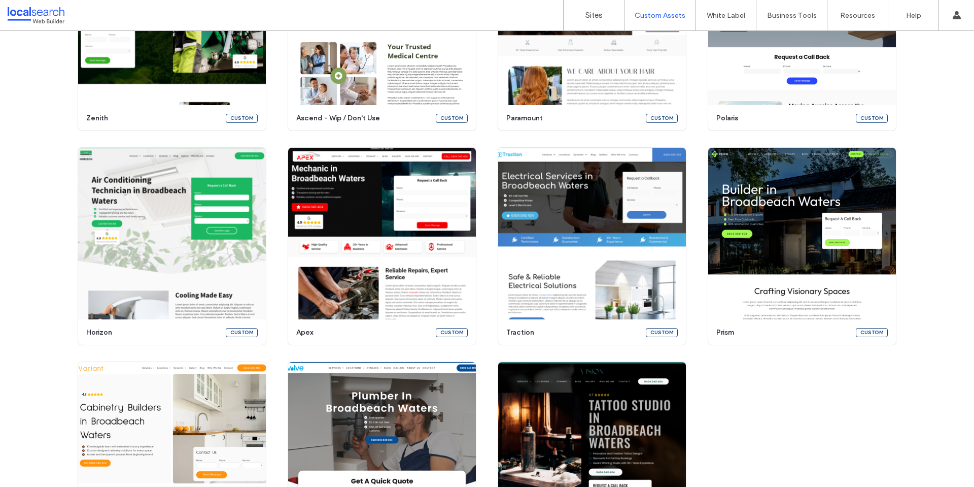
scroll to position [974, 0]
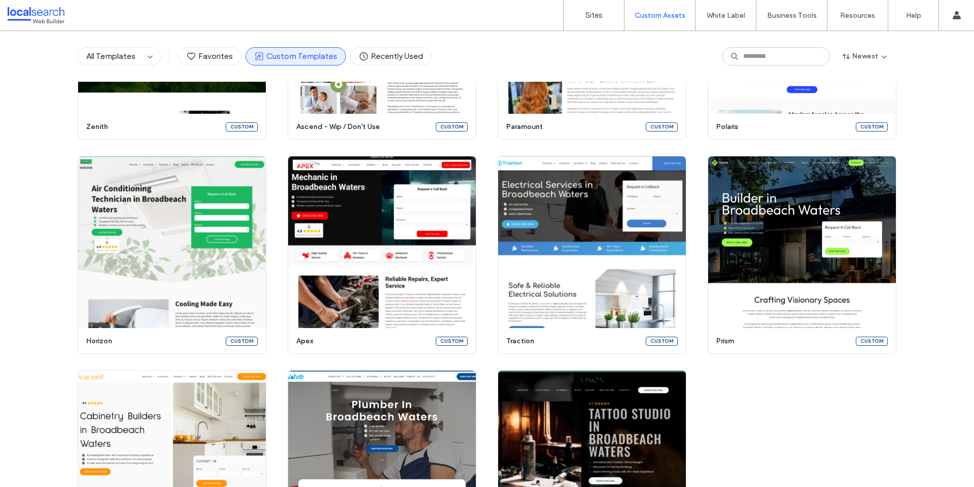
scroll to position [872, 0]
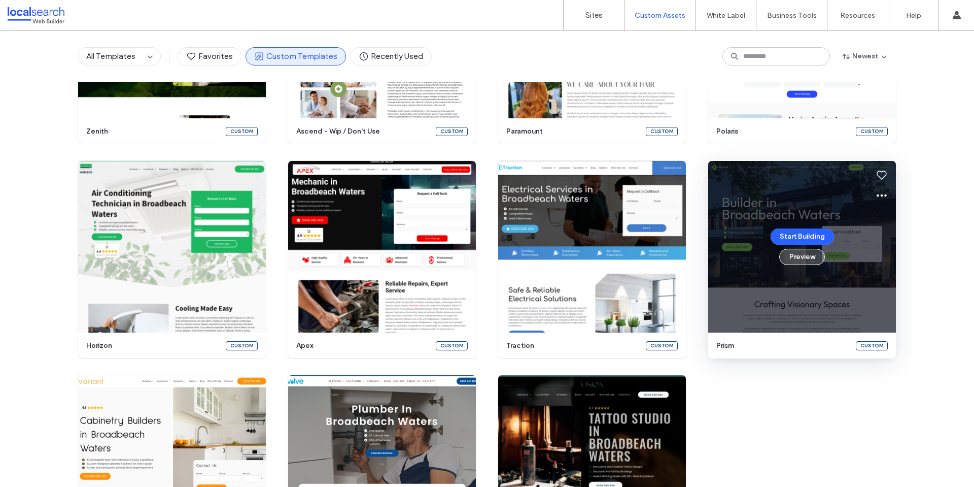
click at [800, 259] on button "Preview" at bounding box center [802, 257] width 46 height 16
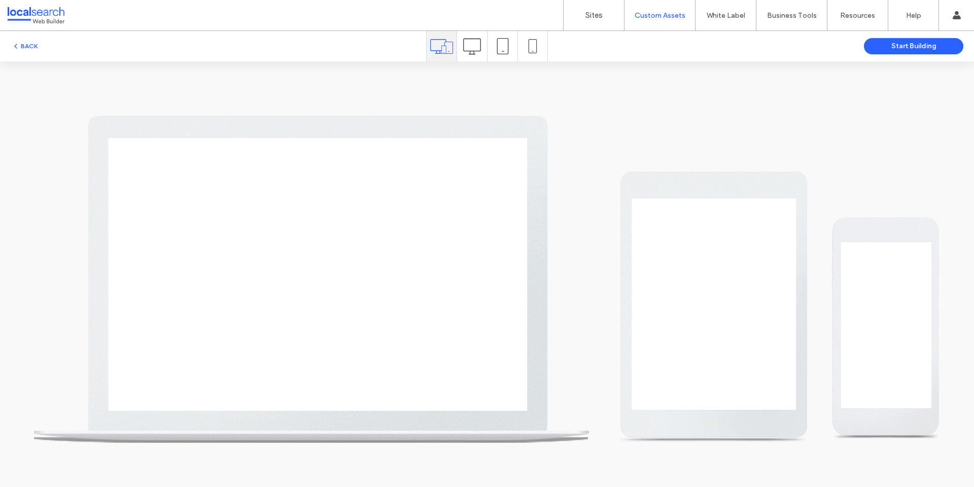
click at [458, 47] on div at bounding box center [472, 46] width 30 height 30
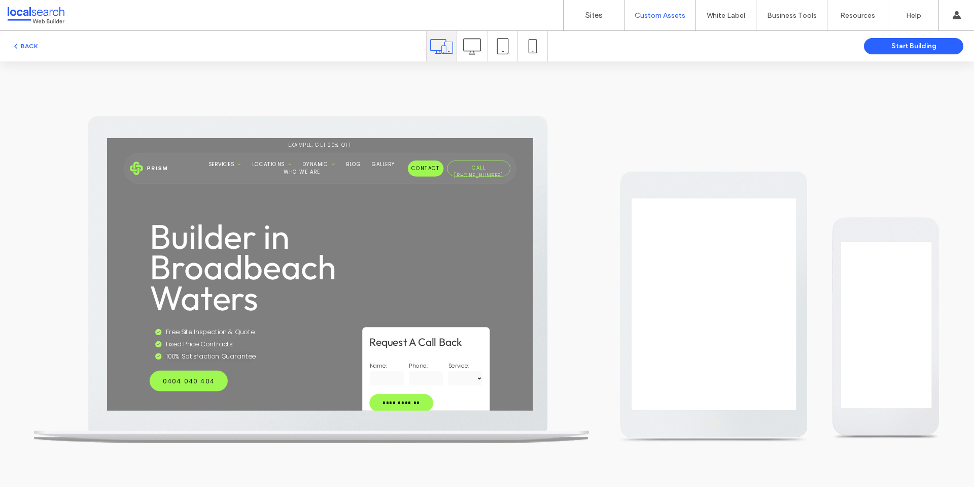
scroll to position [0, 0]
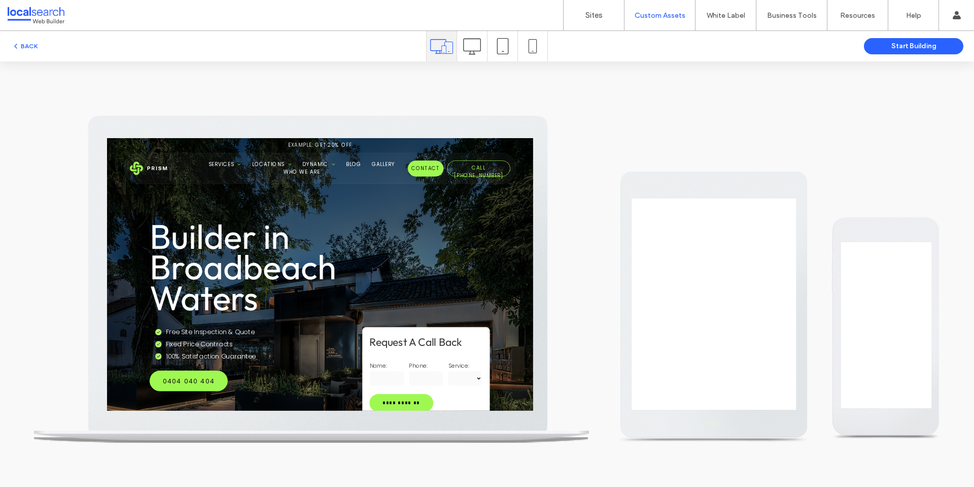
click at [467, 46] on icon at bounding box center [472, 47] width 18 height 18
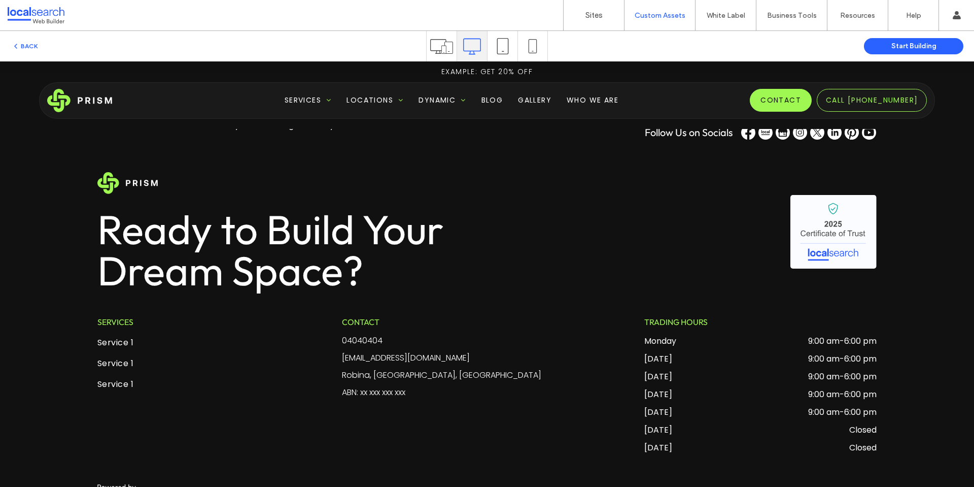
scroll to position [2264, 0]
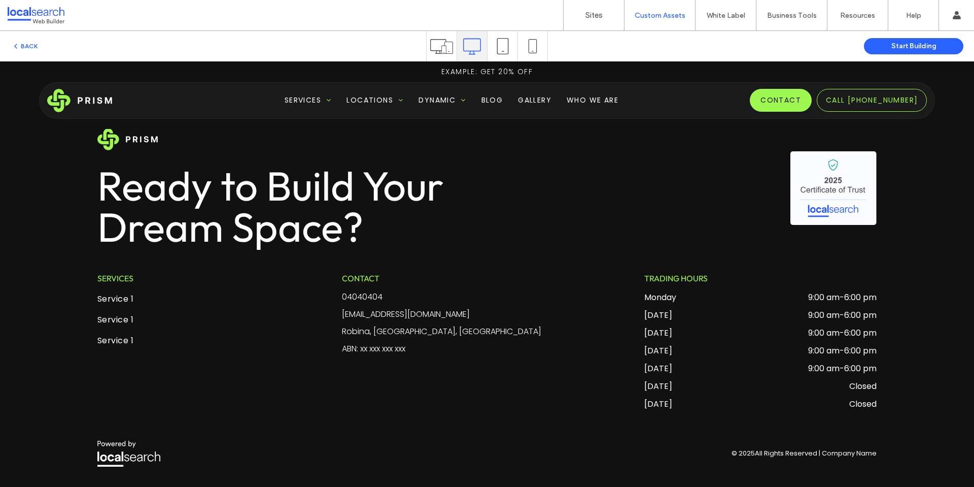
click at [85, 101] on img at bounding box center [79, 100] width 65 height 23
click at [19, 49] on icon "button" at bounding box center [16, 46] width 8 height 8
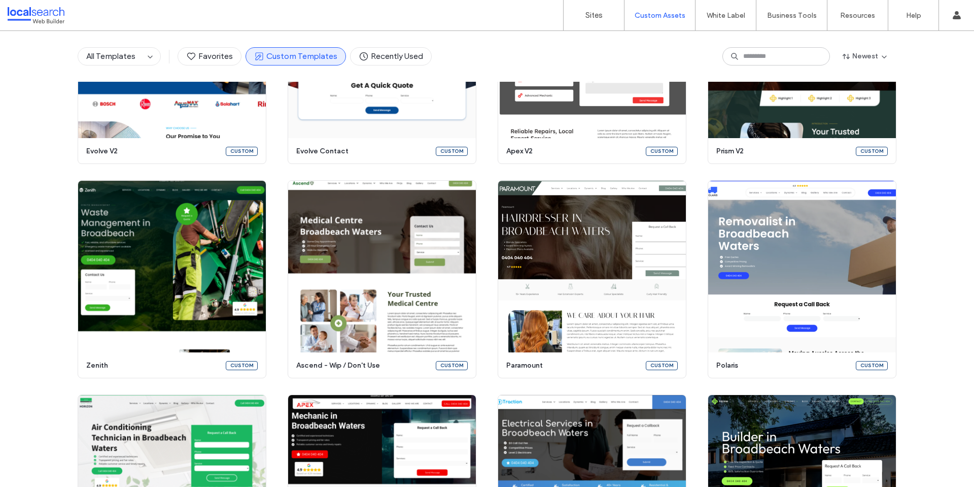
scroll to position [517, 0]
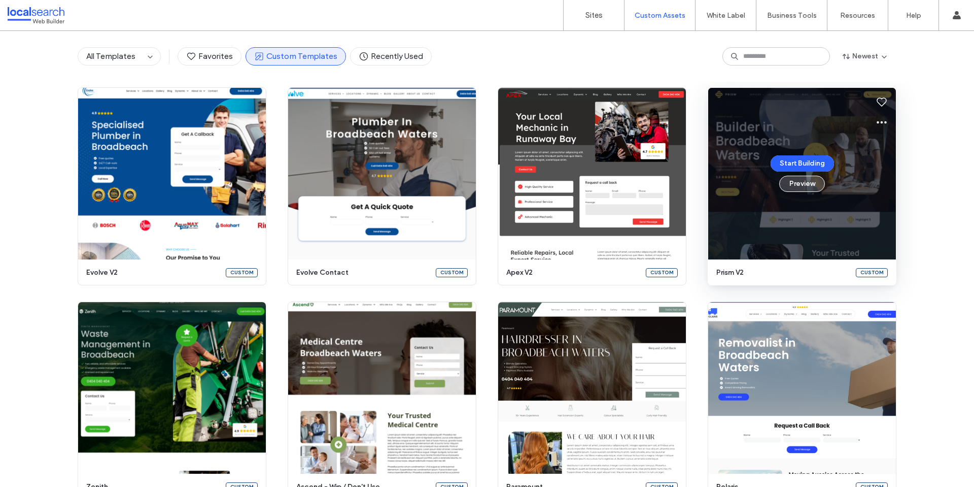
click at [794, 184] on button "Preview" at bounding box center [802, 184] width 46 height 16
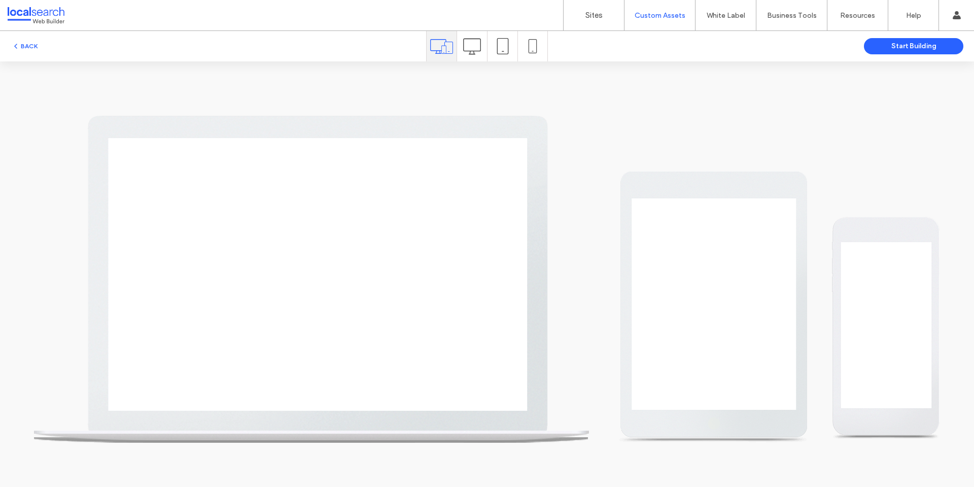
click at [475, 47] on icon at bounding box center [472, 47] width 18 height 18
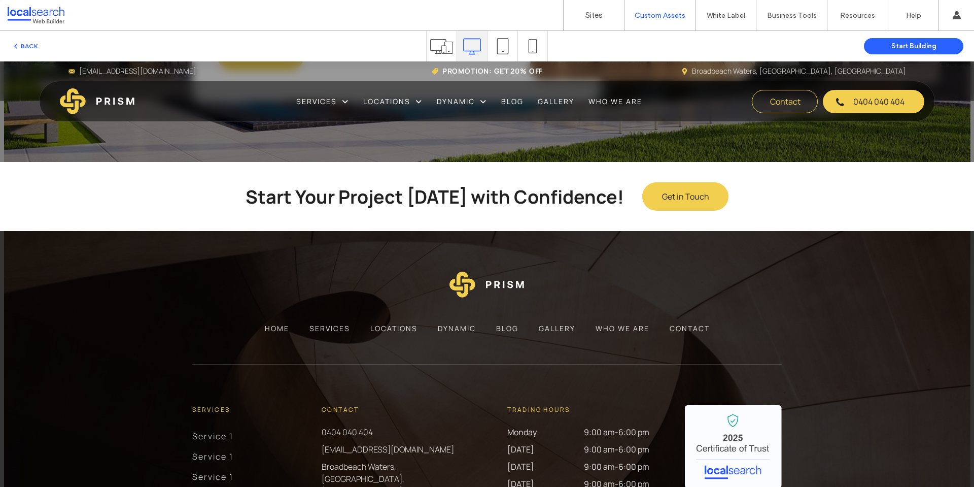
scroll to position [2308, 0]
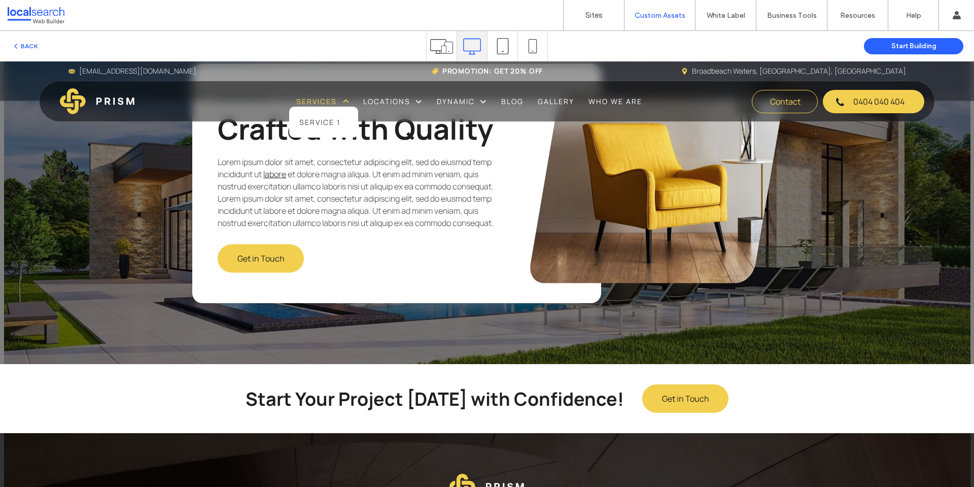
click at [303, 98] on span "Services" at bounding box center [322, 101] width 53 height 11
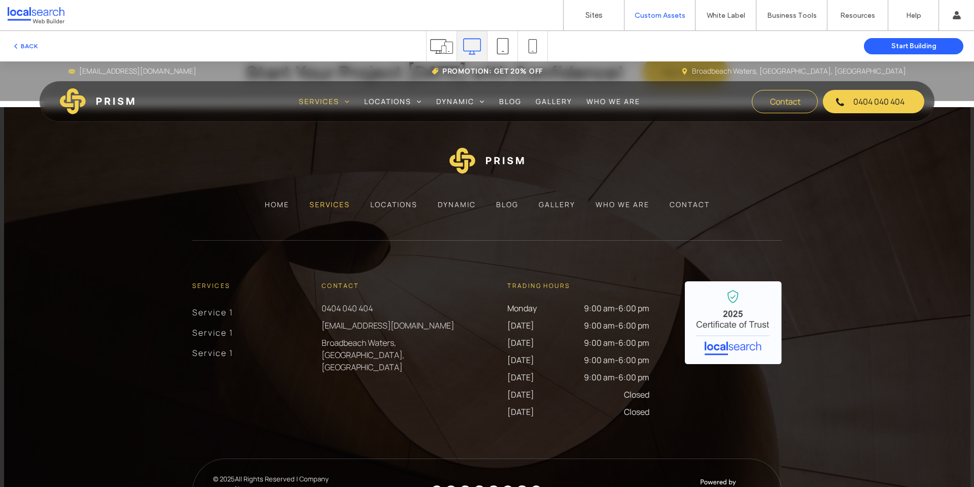
scroll to position [1648, 0]
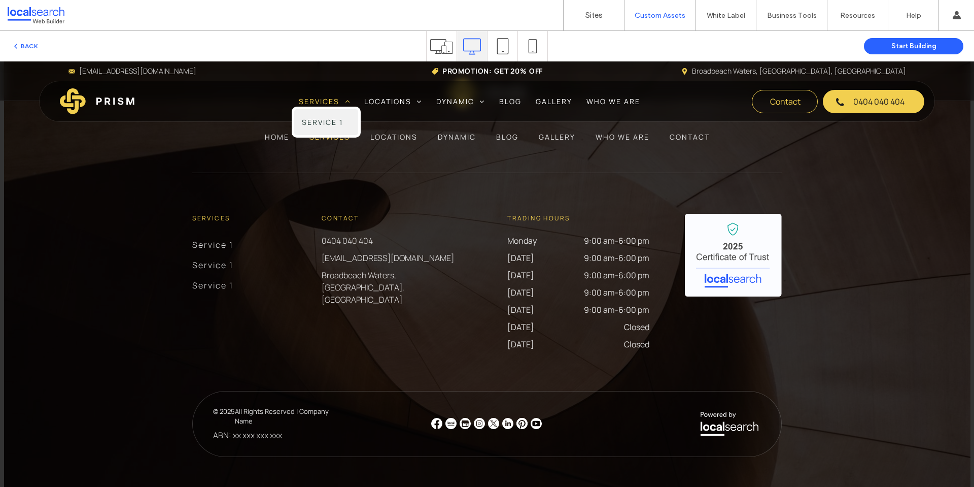
click at [337, 123] on span "Service 1" at bounding box center [322, 122] width 41 height 11
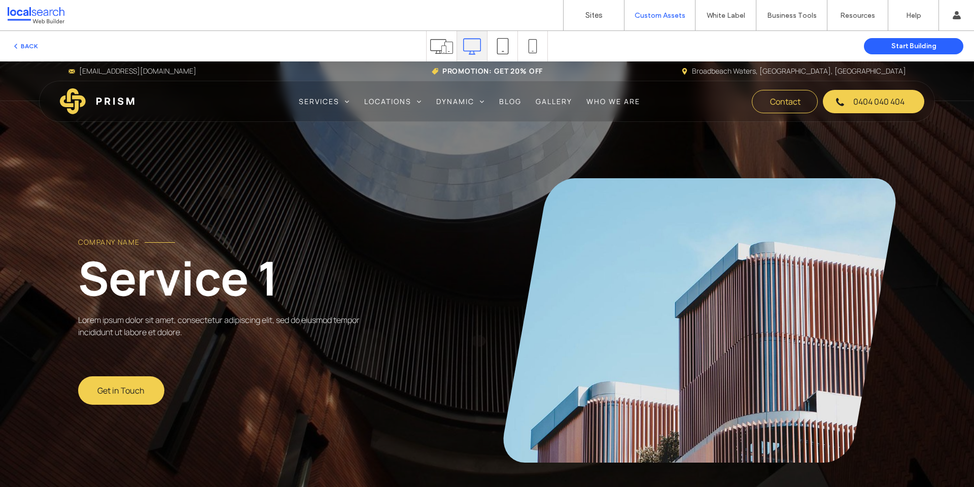
scroll to position [0, 0]
click at [27, 41] on button "BACK" at bounding box center [25, 46] width 26 height 12
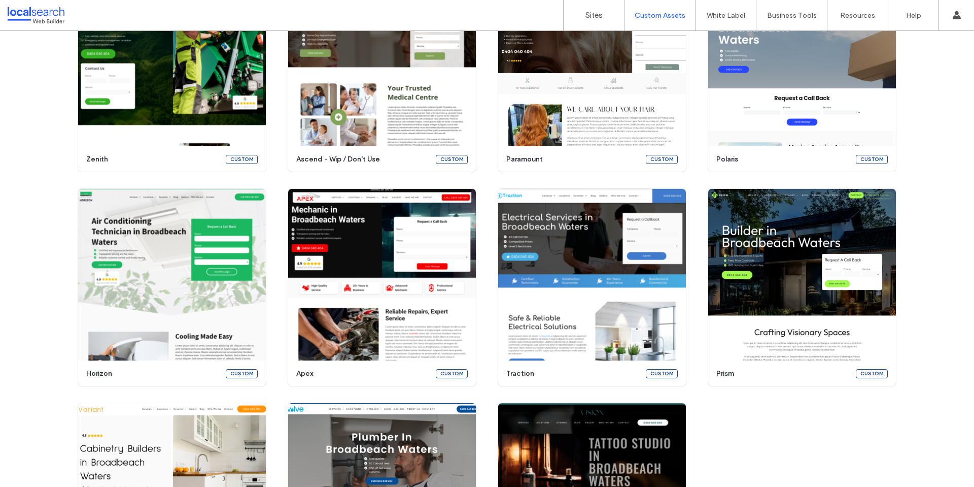
scroll to position [811, 0]
